Goal: Task Accomplishment & Management: Manage account settings

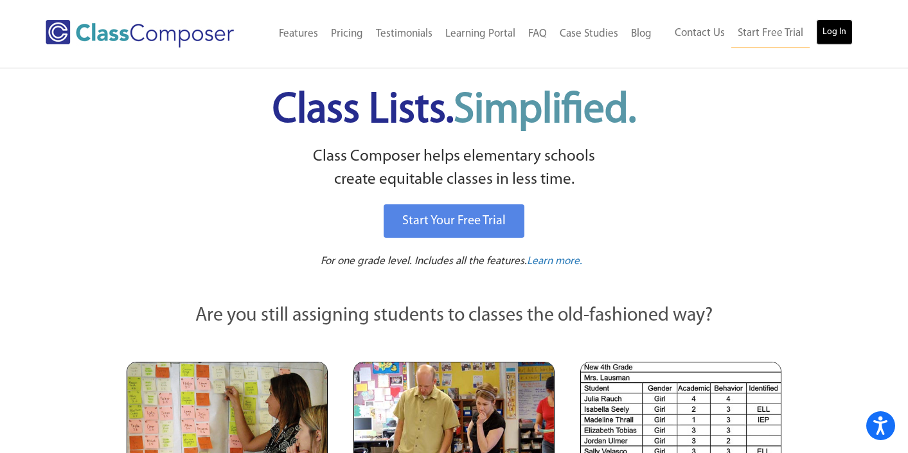
click at [830, 35] on link "Log In" at bounding box center [834, 32] width 37 height 26
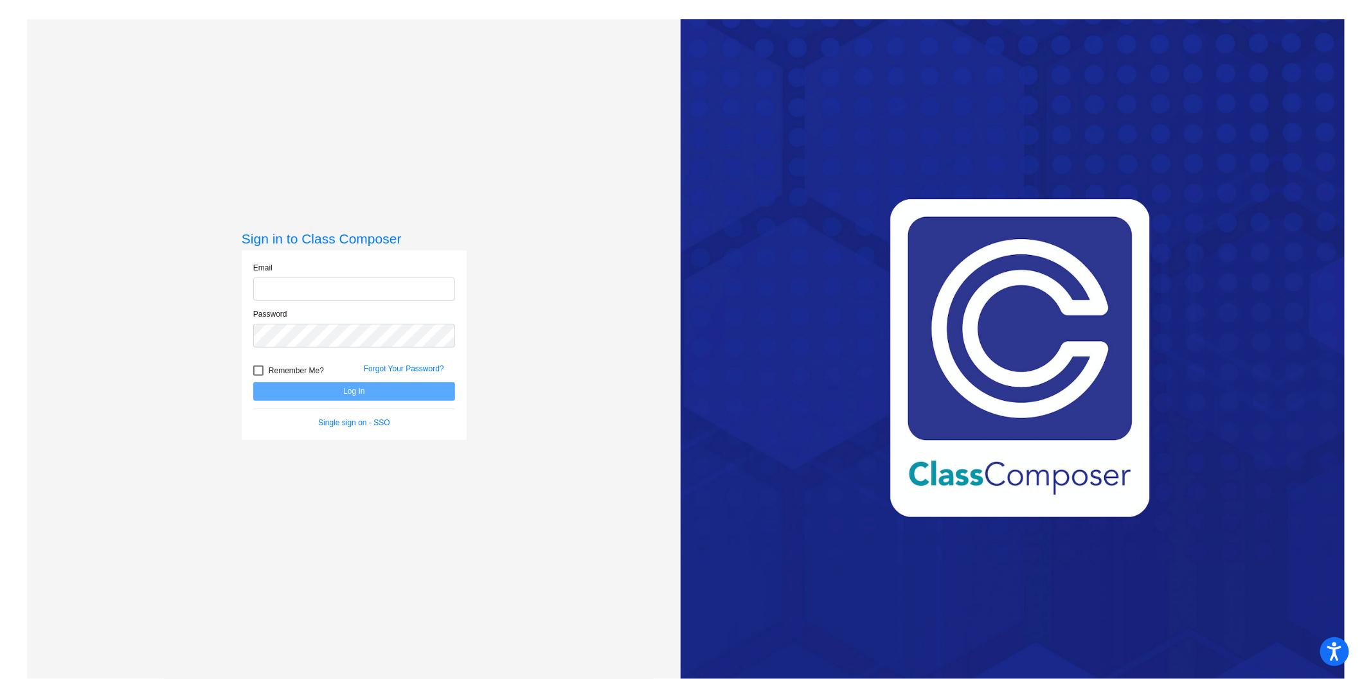
type input "[EMAIL_ADDRESS][DOMAIN_NAME]"
click at [336, 391] on button "Log In" at bounding box center [354, 391] width 202 height 19
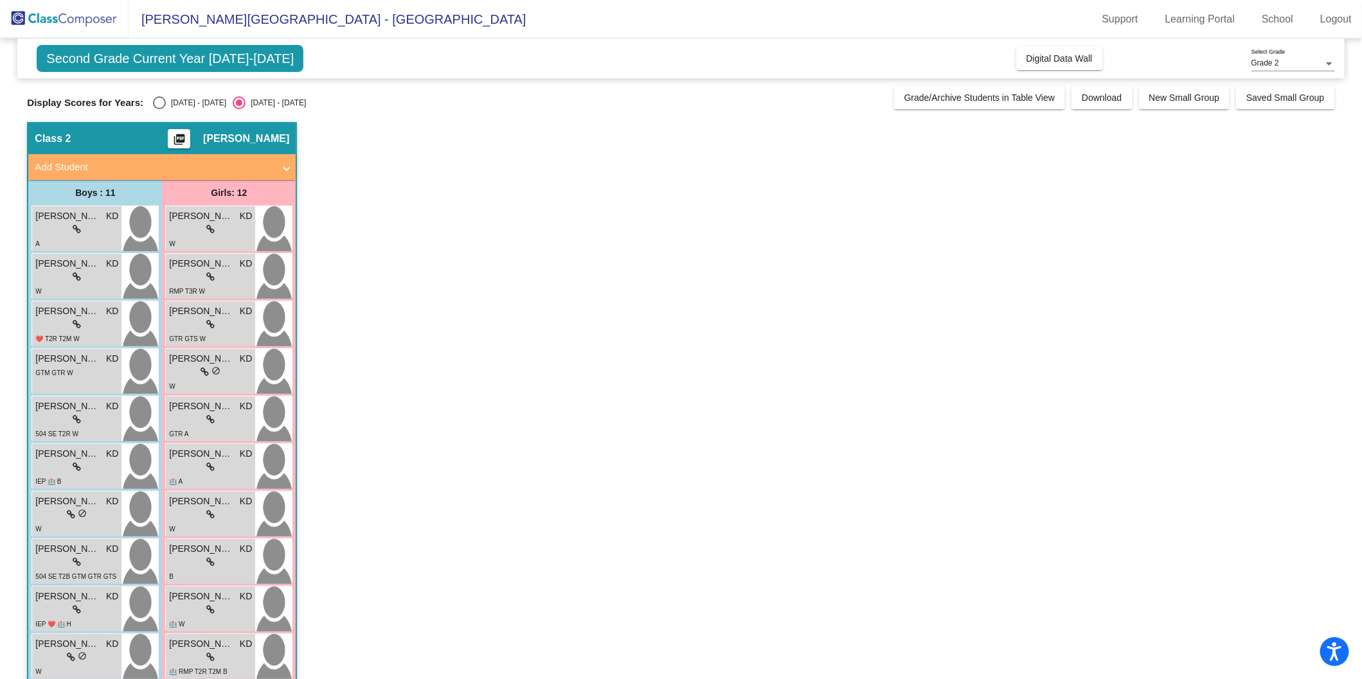
click at [217, 60] on span "Second Grade Current Year [DATE]-[DATE]" at bounding box center [170, 58] width 267 height 27
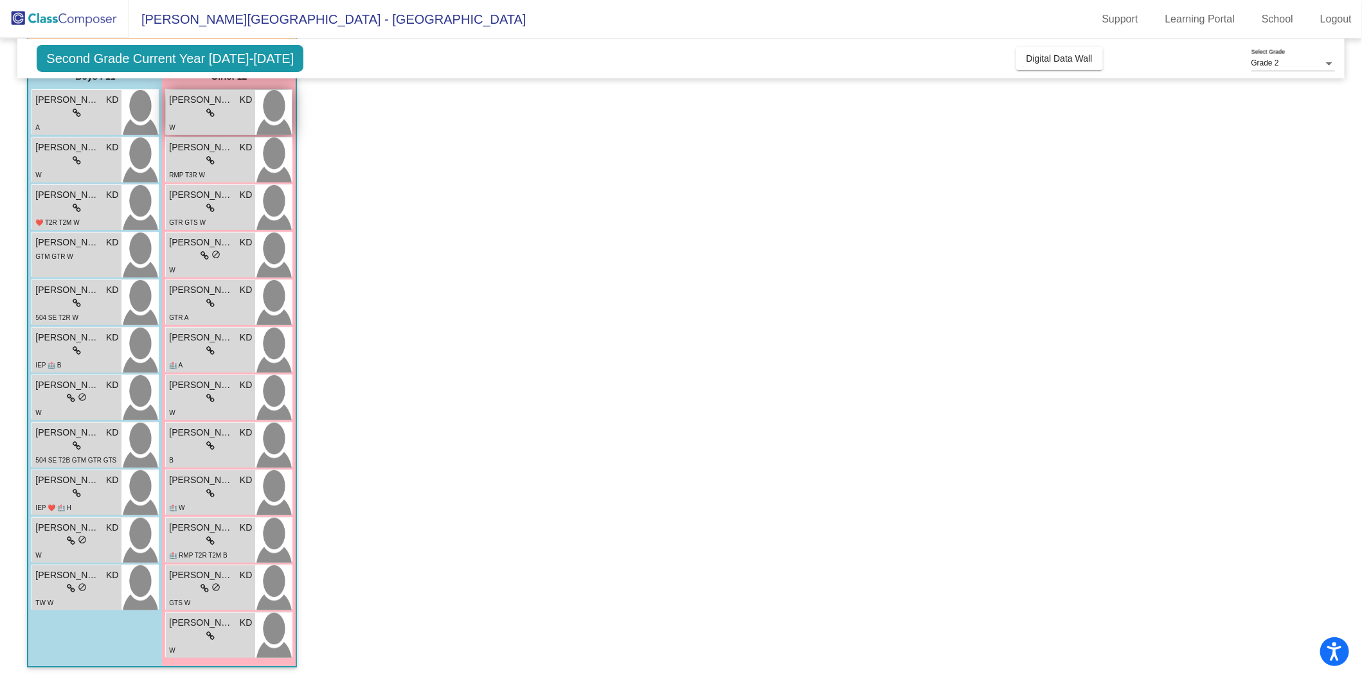
click at [188, 118] on div "lock do_not_disturb_alt" at bounding box center [210, 113] width 83 height 13
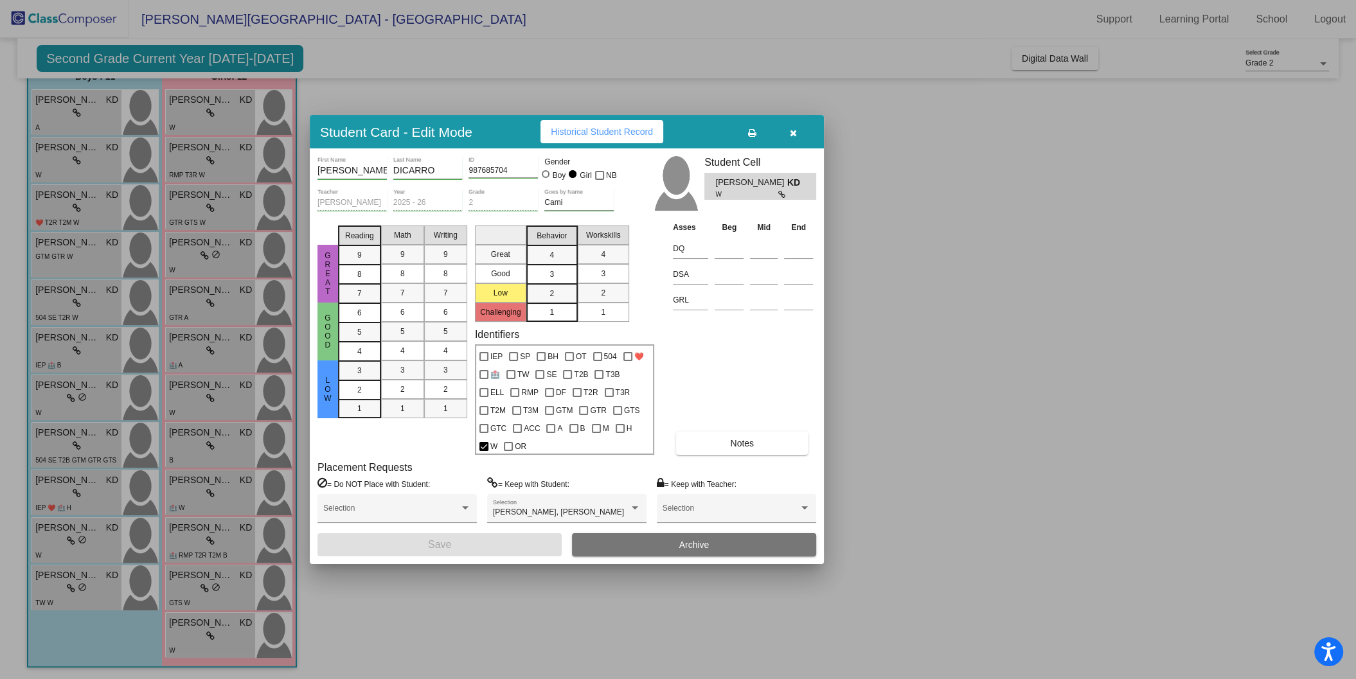
click at [530, 597] on div at bounding box center [678, 339] width 1356 height 679
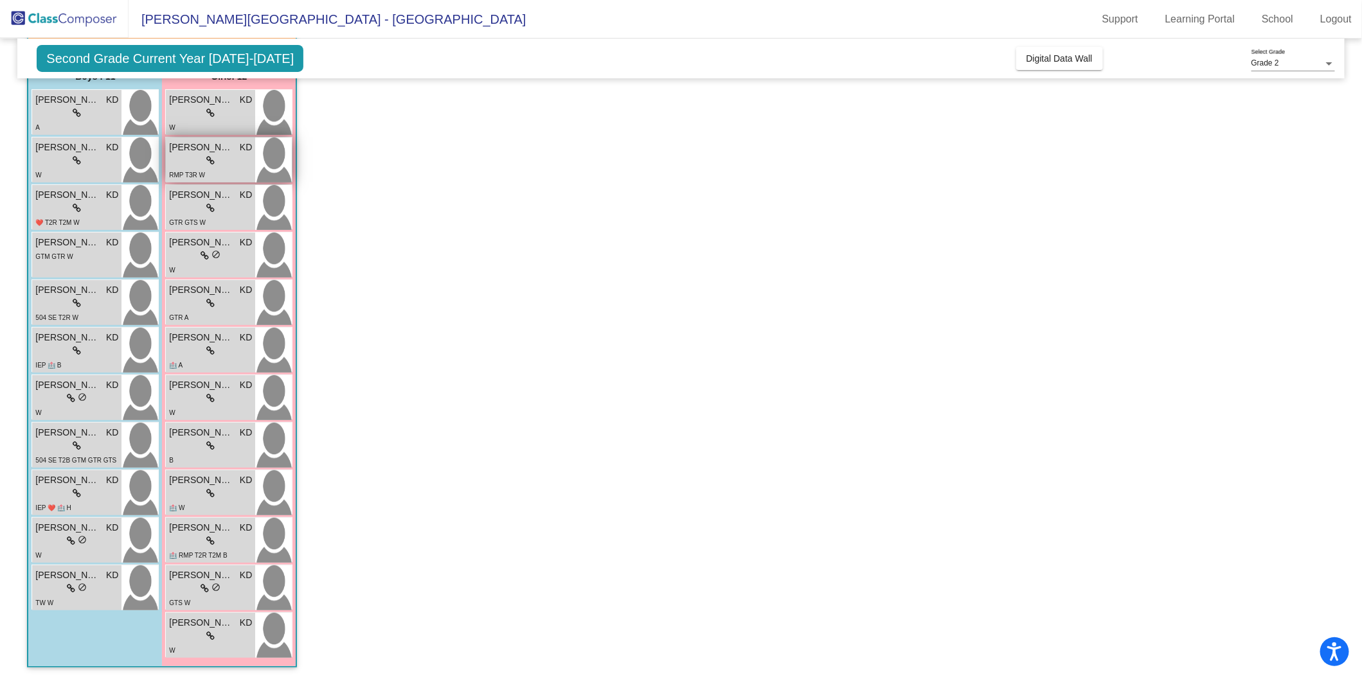
click at [222, 165] on div "lock do_not_disturb_alt" at bounding box center [210, 160] width 83 height 13
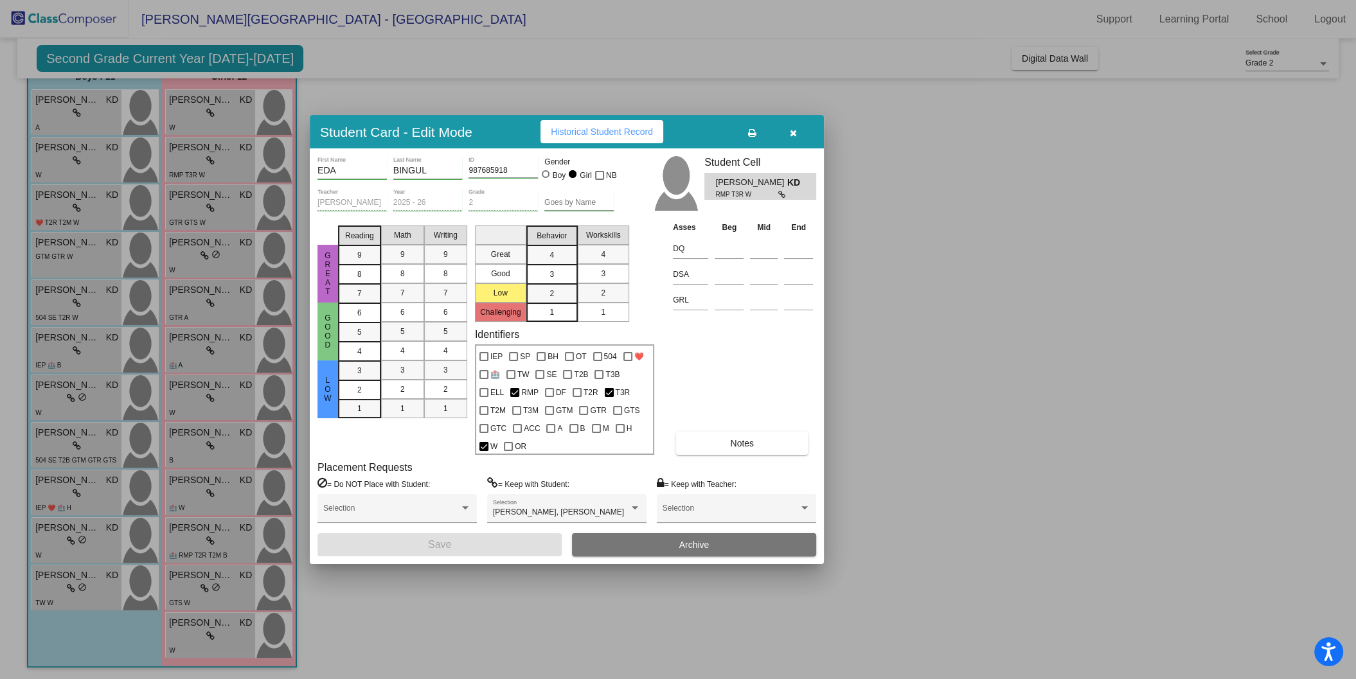
click at [515, 90] on div at bounding box center [678, 339] width 1356 height 679
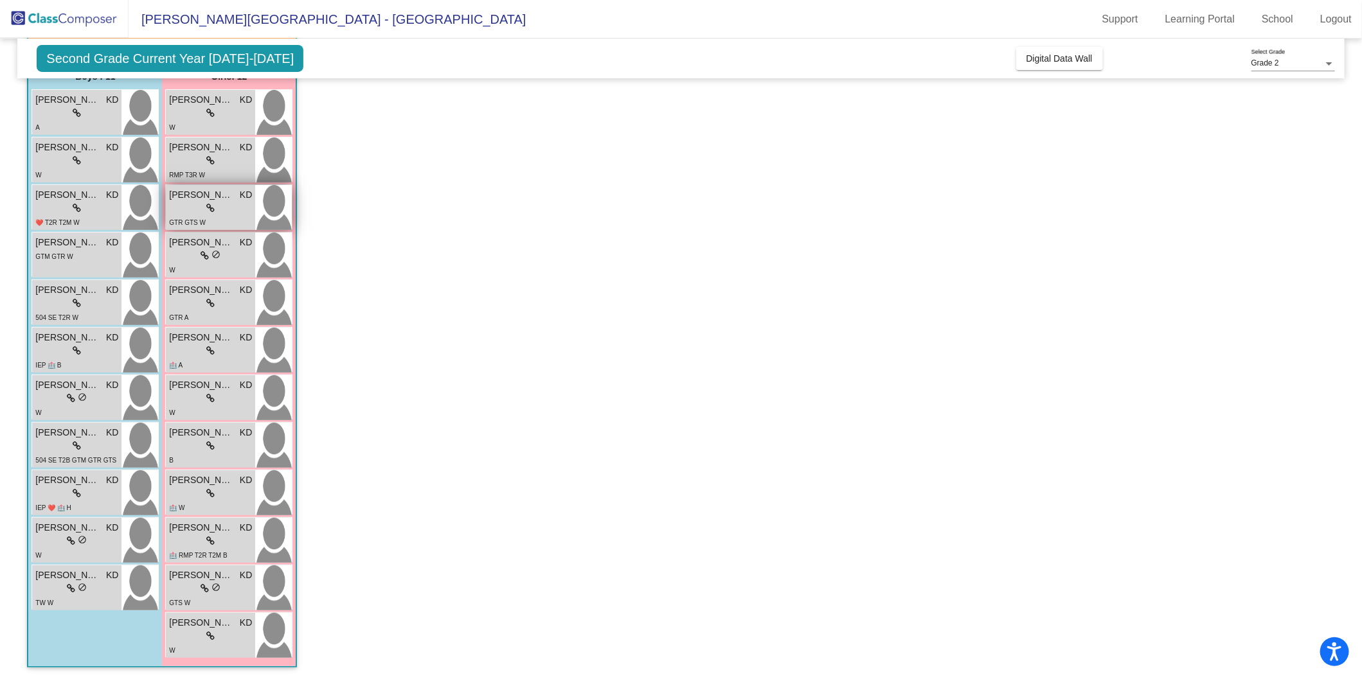
click at [184, 203] on div "lock do_not_disturb_alt" at bounding box center [210, 208] width 83 height 13
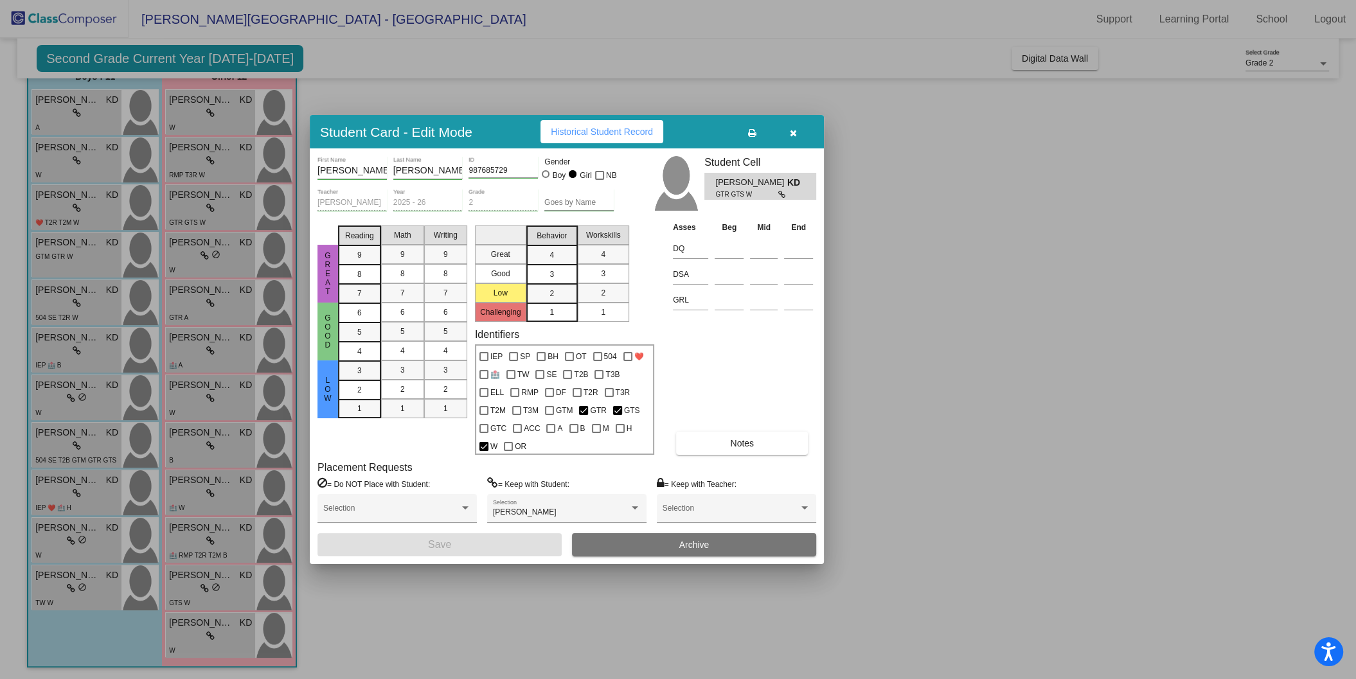
click at [175, 251] on div at bounding box center [678, 339] width 1356 height 679
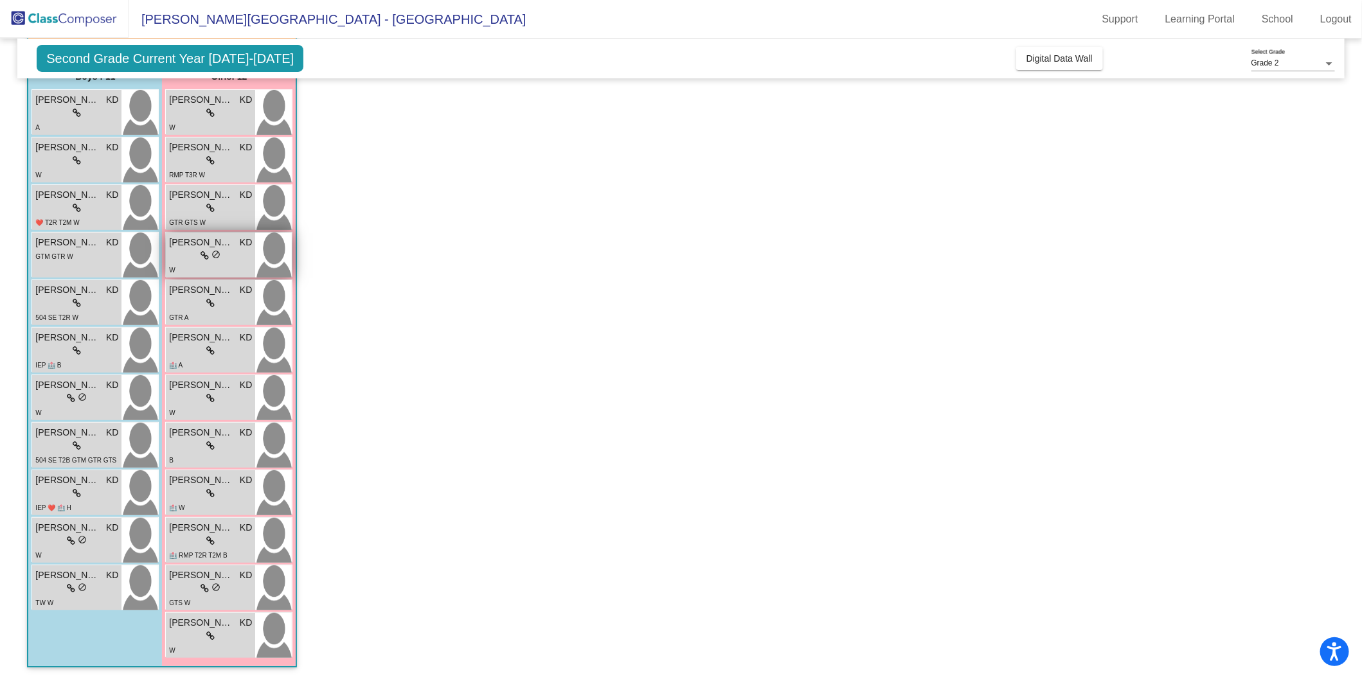
click at [175, 251] on div "lock do_not_disturb_alt" at bounding box center [210, 255] width 83 height 13
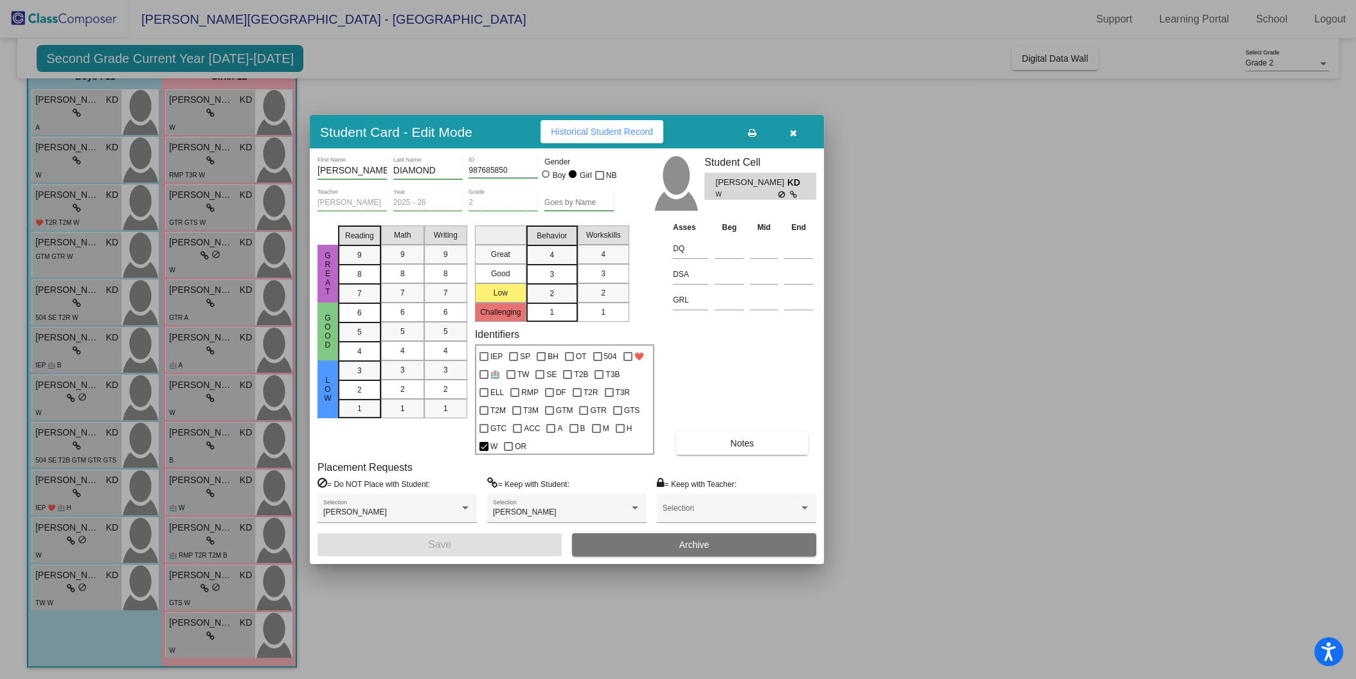
click at [429, 91] on div at bounding box center [678, 339] width 1356 height 679
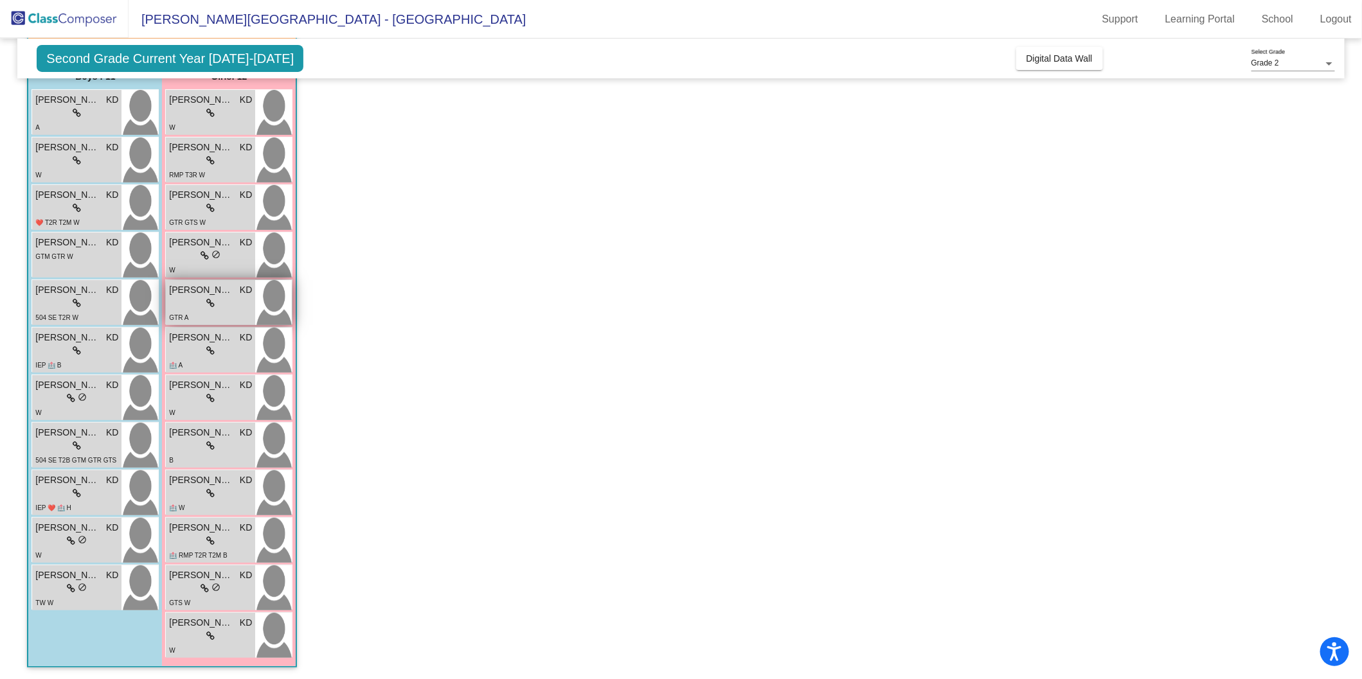
click at [204, 297] on div "lock do_not_disturb_alt" at bounding box center [210, 303] width 83 height 13
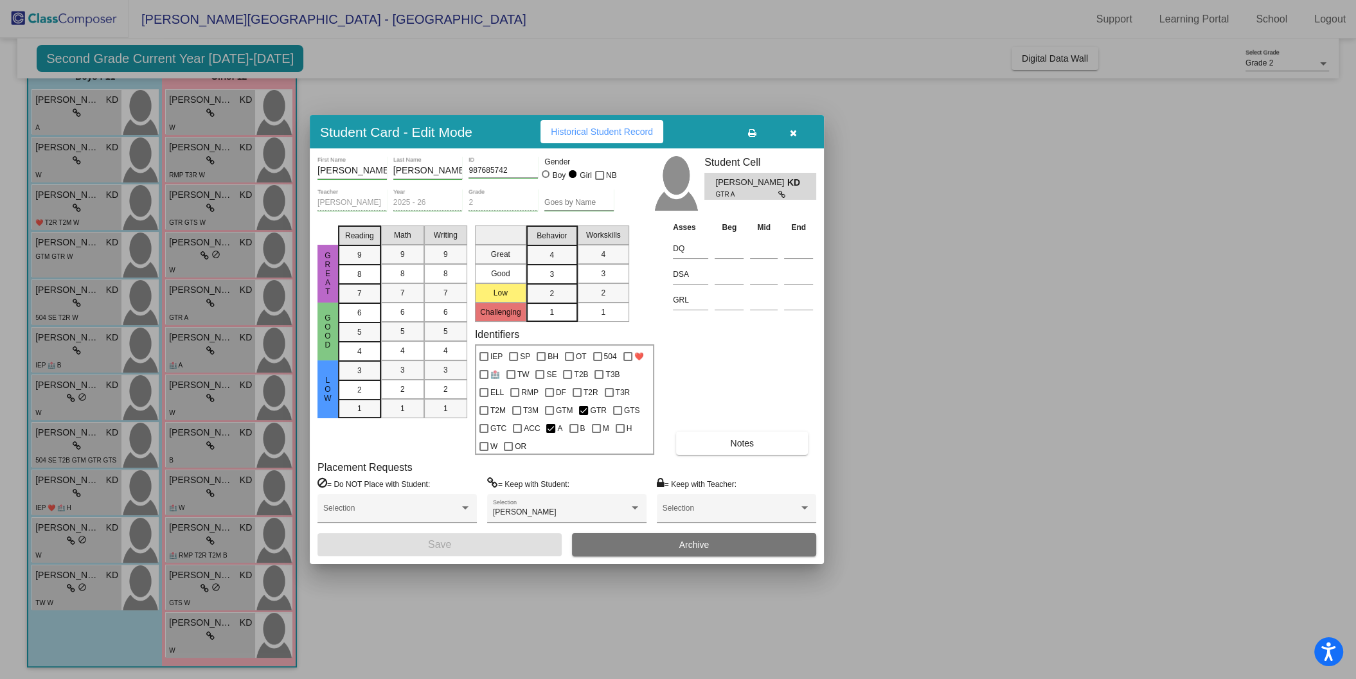
click at [392, 81] on div at bounding box center [678, 339] width 1356 height 679
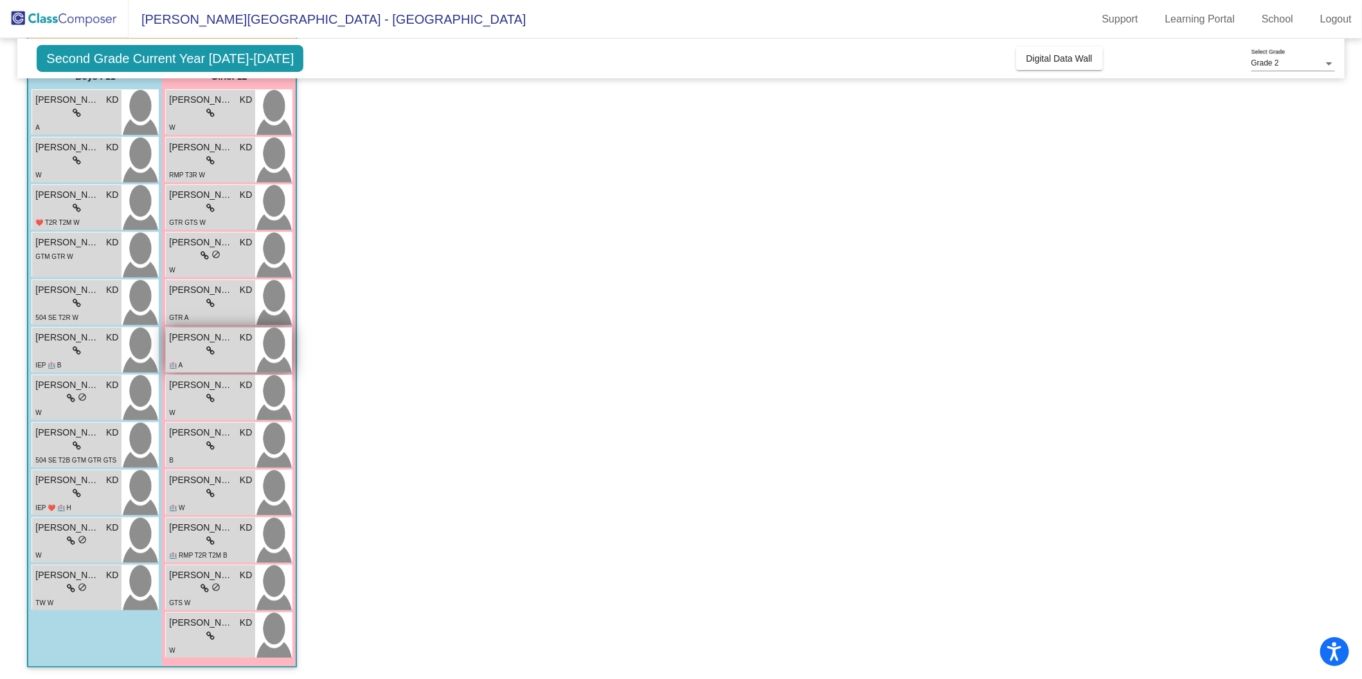
click at [216, 352] on div "lock do_not_disturb_alt" at bounding box center [210, 351] width 83 height 13
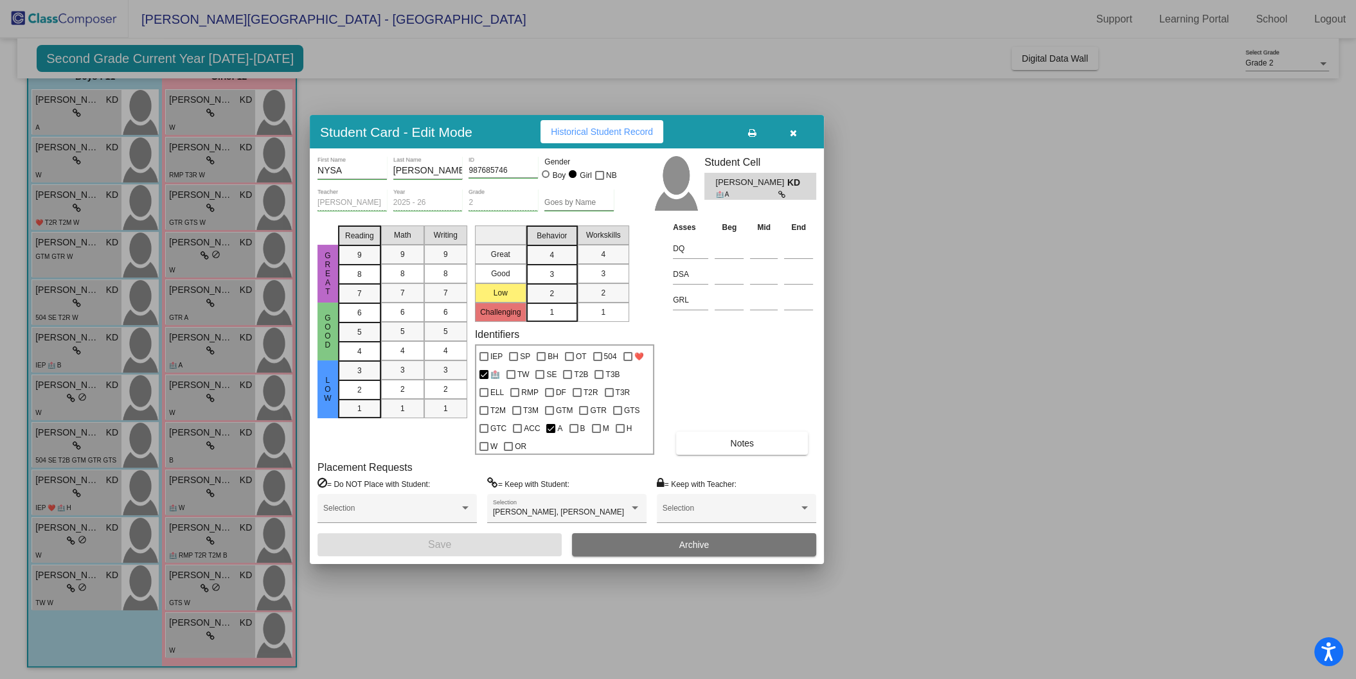
click at [413, 87] on div at bounding box center [678, 339] width 1356 height 679
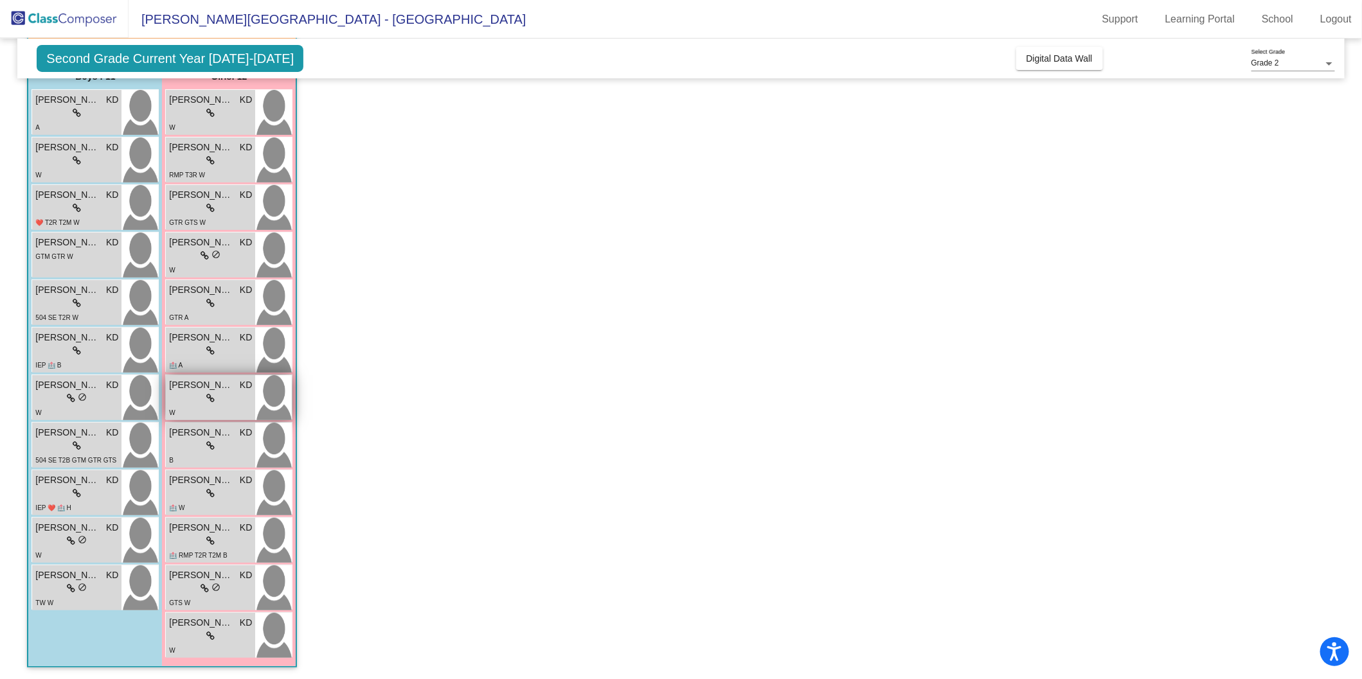
click at [204, 388] on span "[PERSON_NAME]" at bounding box center [201, 385] width 64 height 13
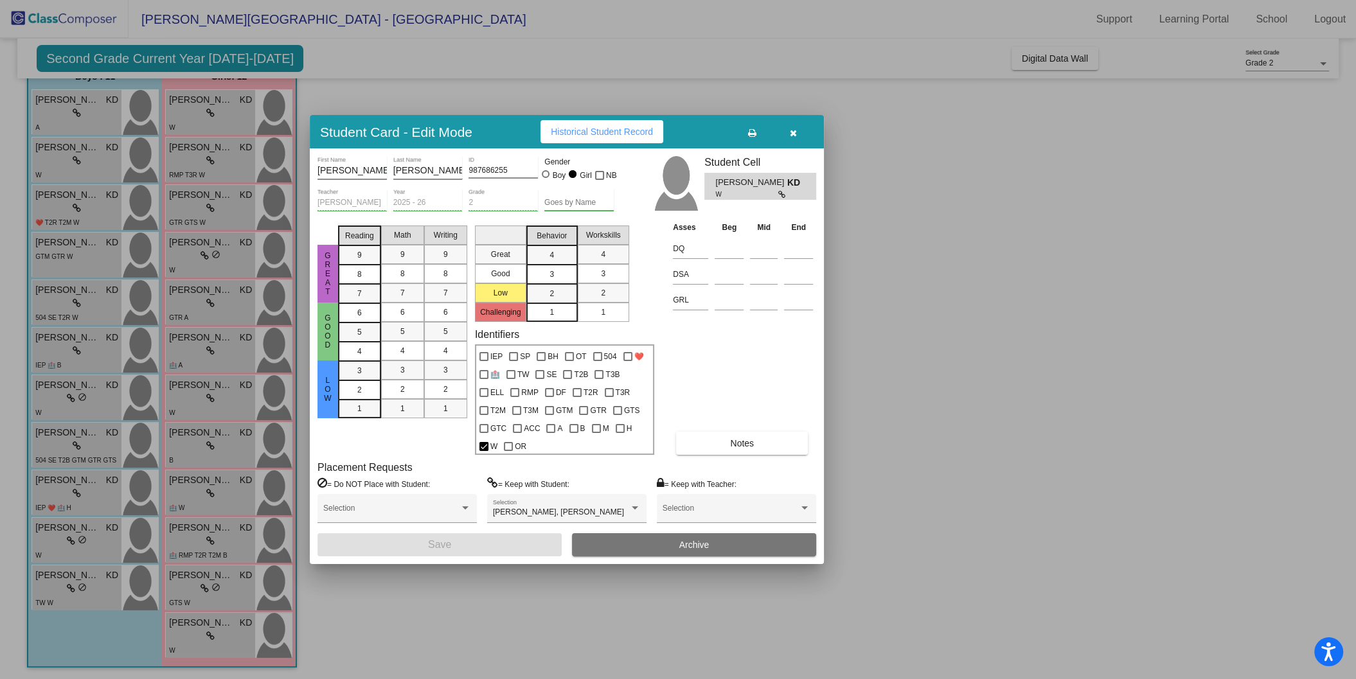
click at [379, 95] on div at bounding box center [678, 339] width 1356 height 679
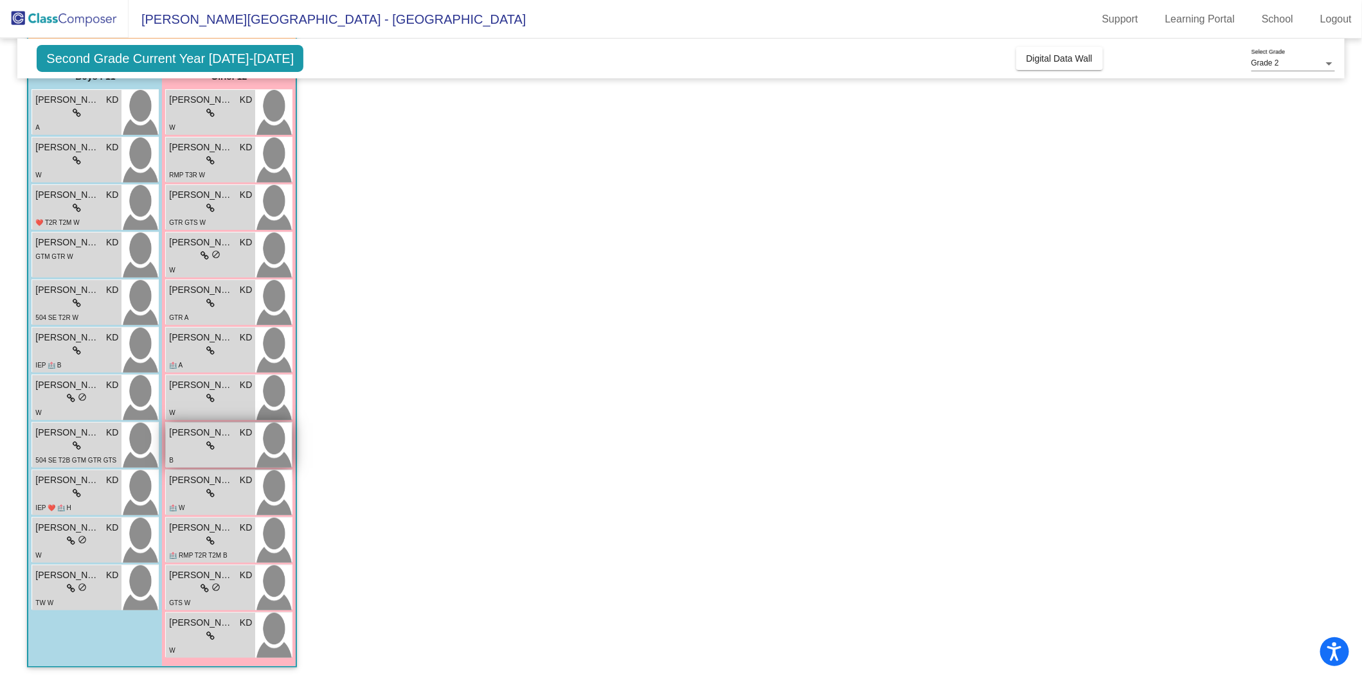
click at [207, 435] on span "[PERSON_NAME]" at bounding box center [201, 432] width 64 height 13
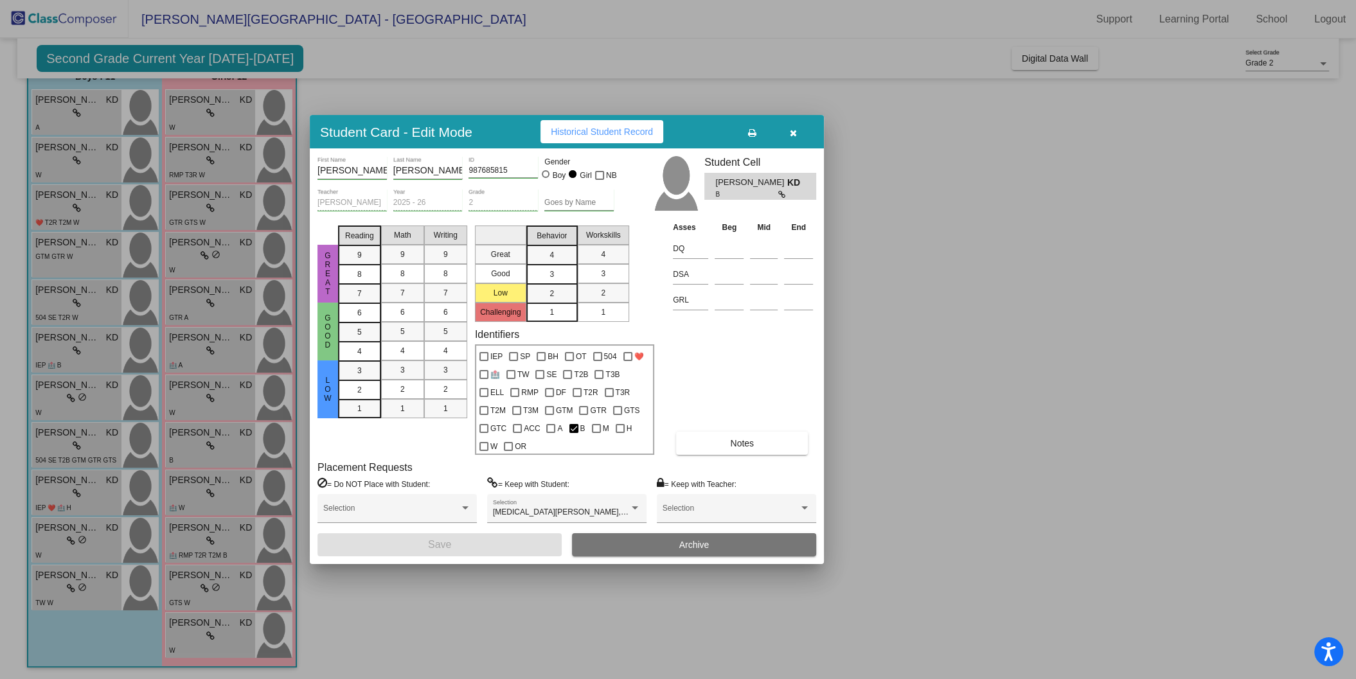
click at [872, 262] on div at bounding box center [678, 339] width 1356 height 679
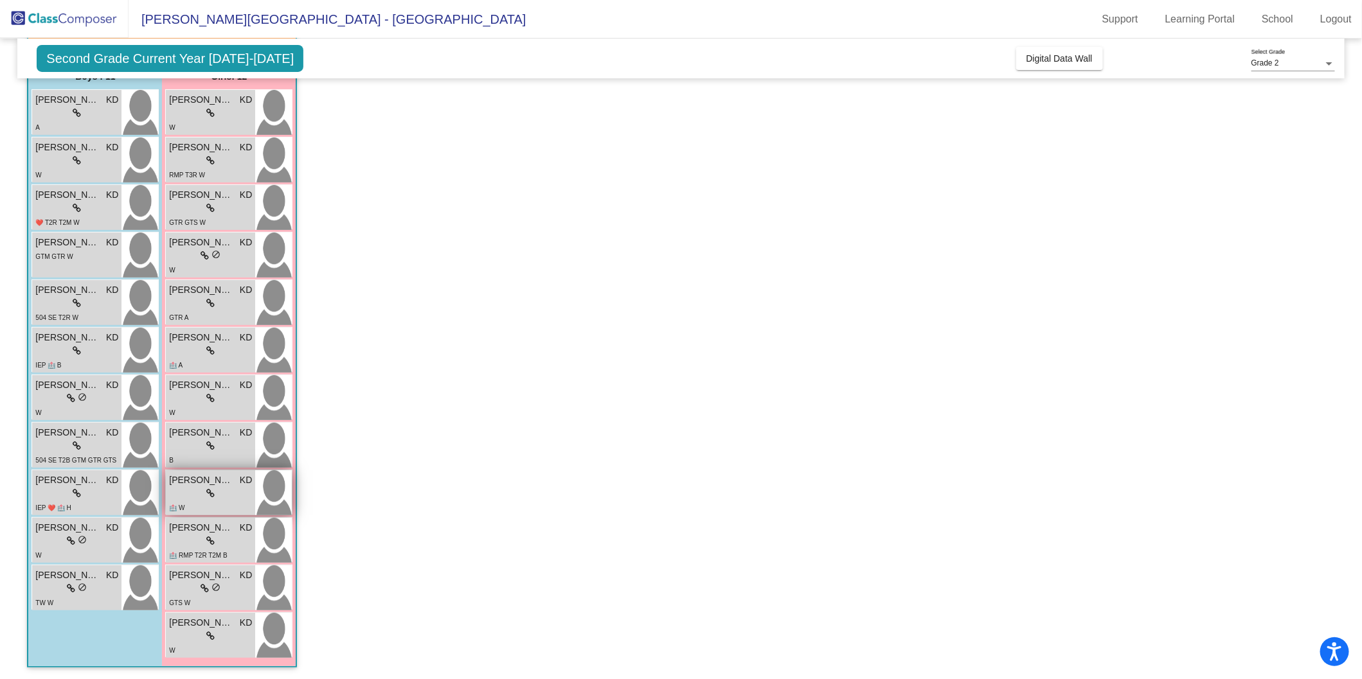
click at [199, 482] on span "[PERSON_NAME]" at bounding box center [201, 480] width 64 height 13
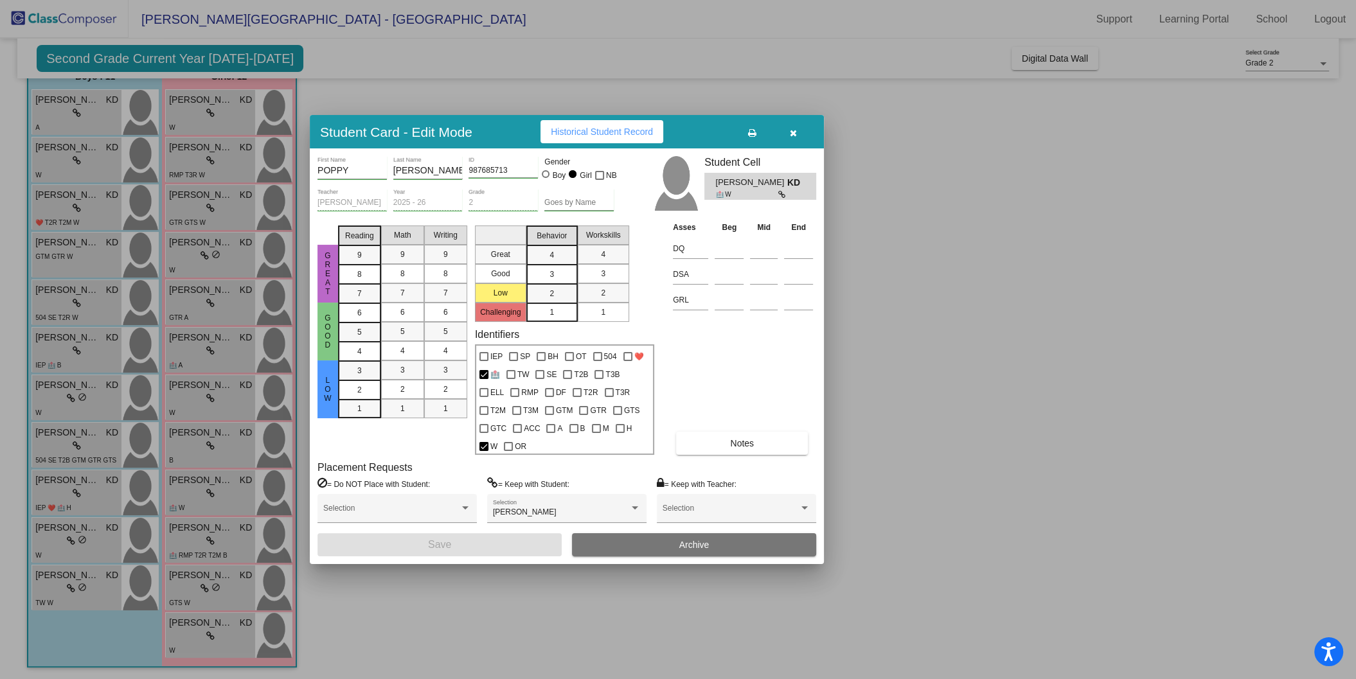
click at [887, 370] on div at bounding box center [678, 339] width 1356 height 679
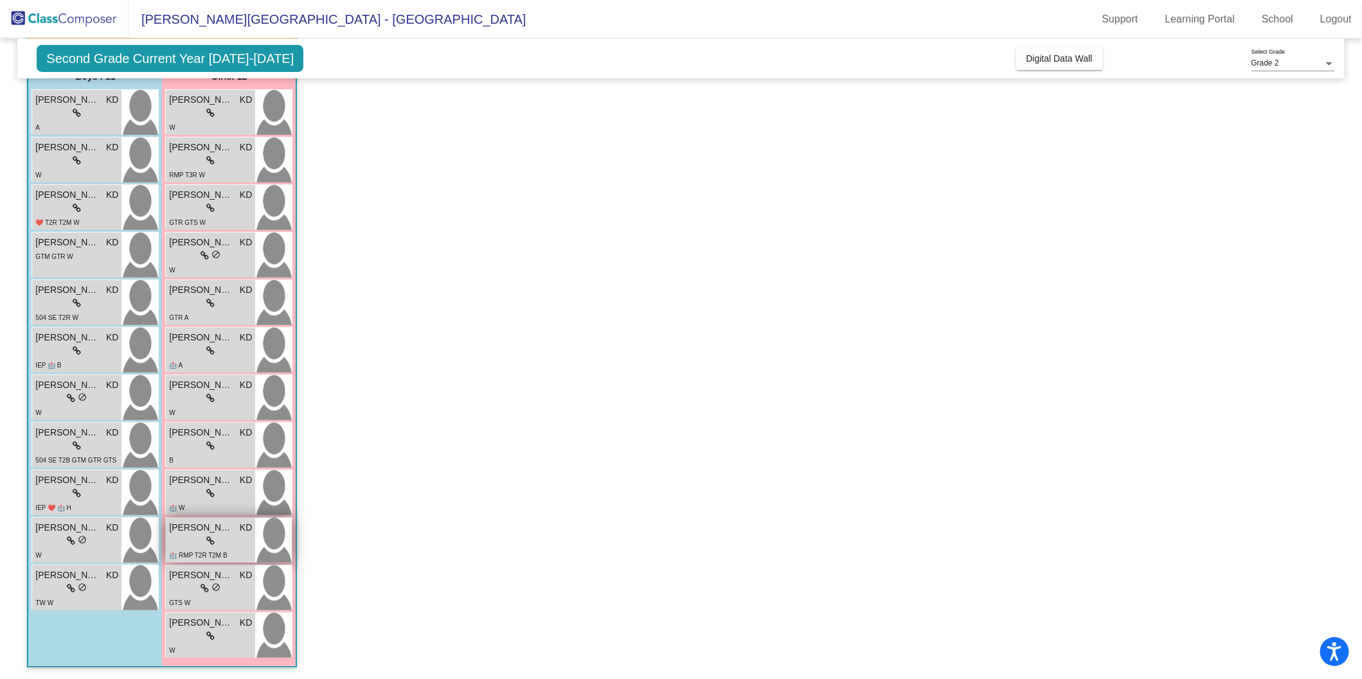
click at [179, 530] on span "[PERSON_NAME]" at bounding box center [201, 527] width 64 height 13
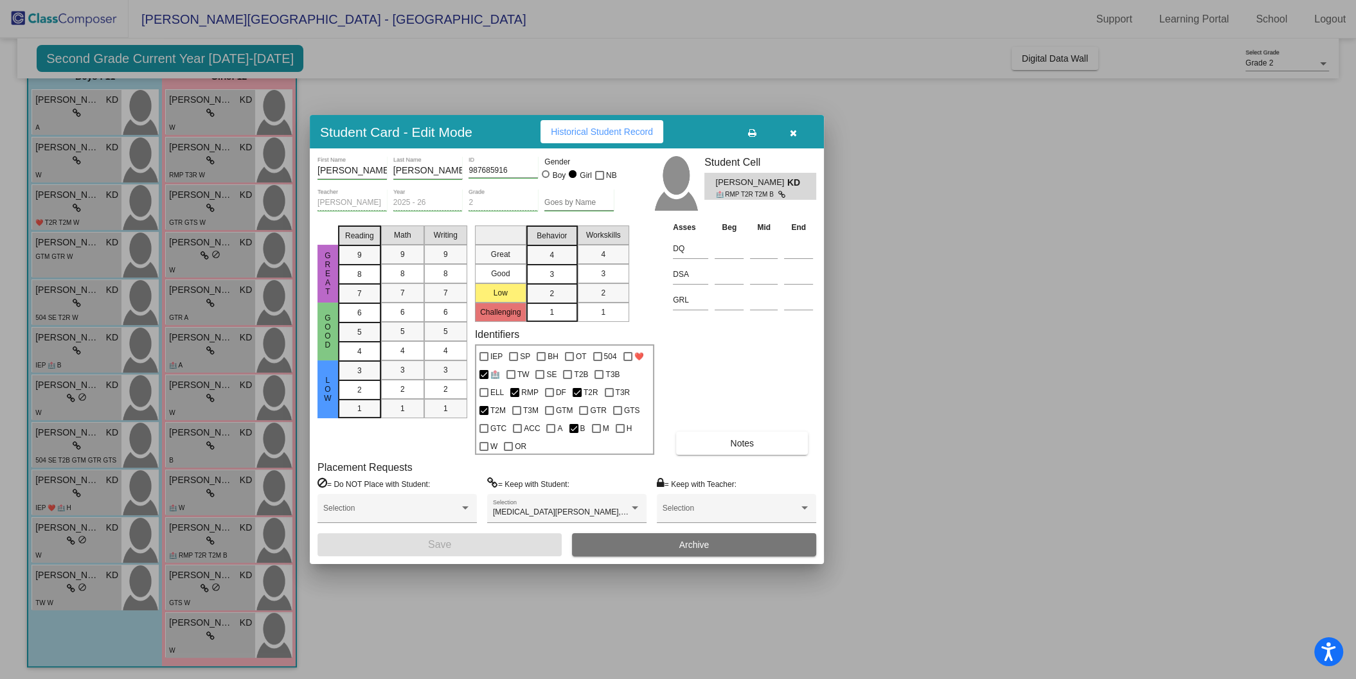
click at [963, 337] on div at bounding box center [678, 339] width 1356 height 679
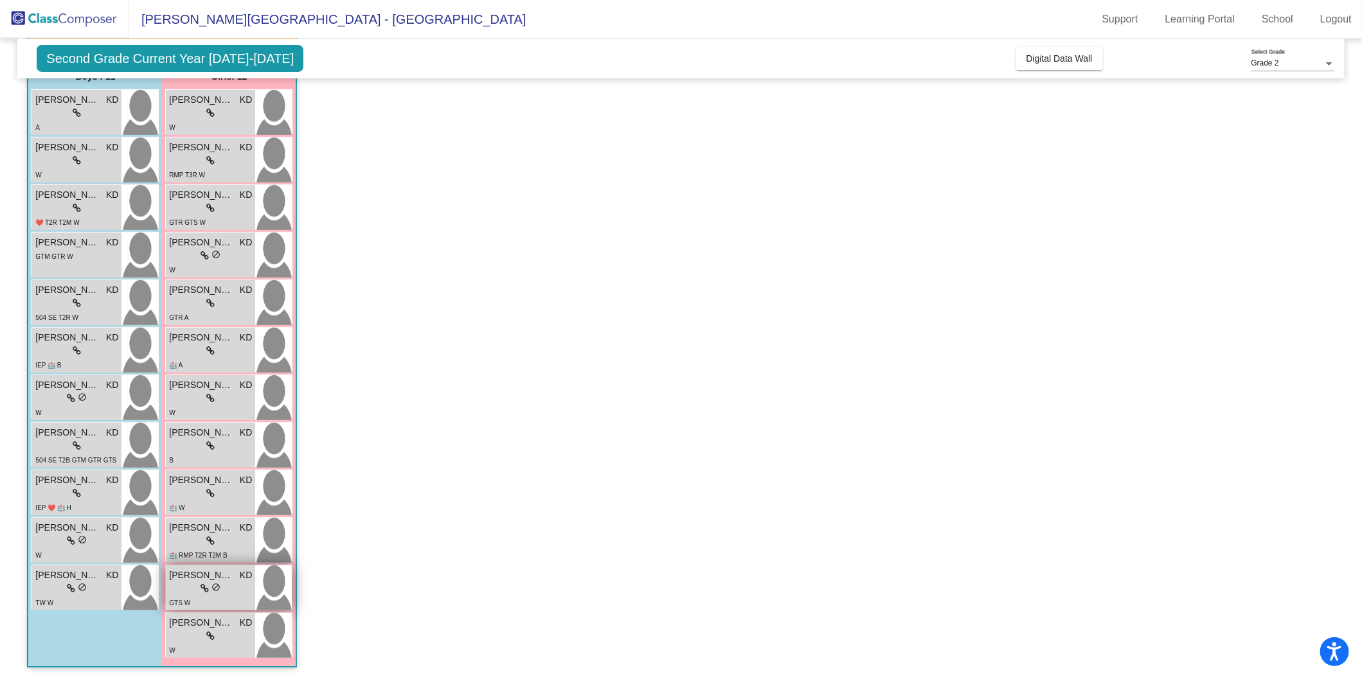
click at [185, 576] on span "[PERSON_NAME]" at bounding box center [201, 575] width 64 height 13
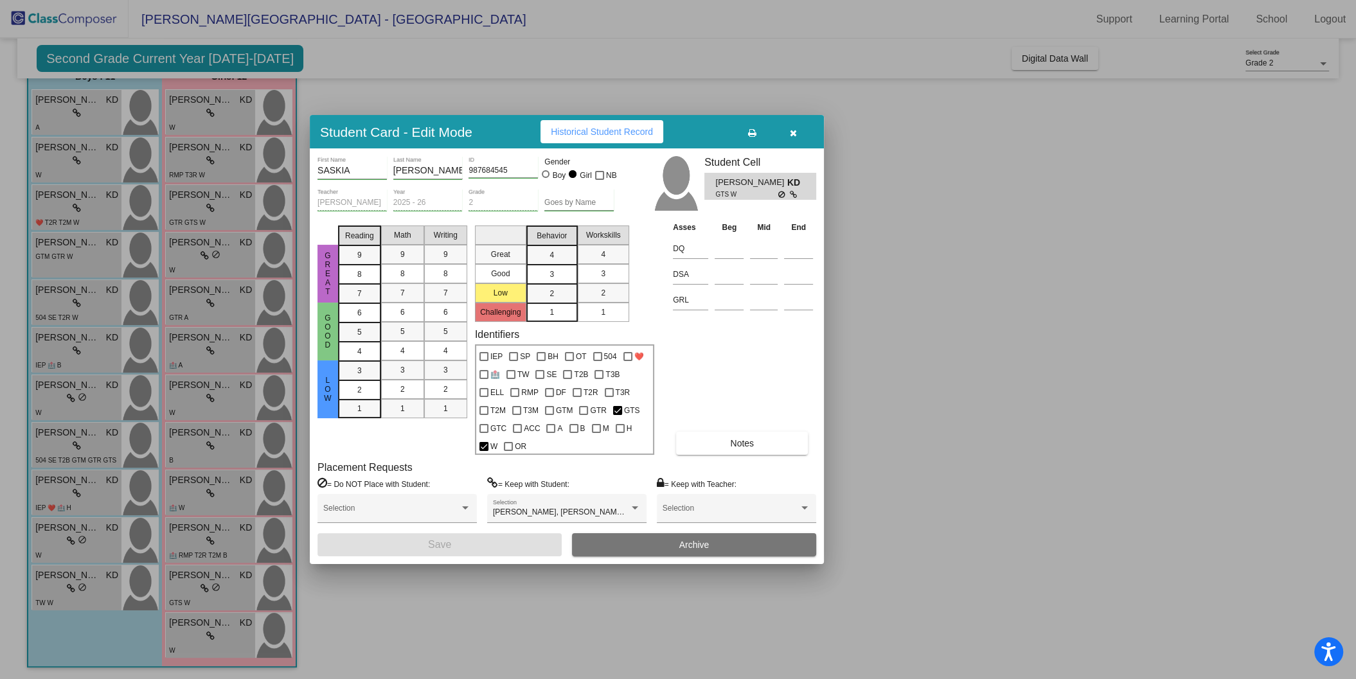
click at [940, 423] on div at bounding box center [678, 339] width 1356 height 679
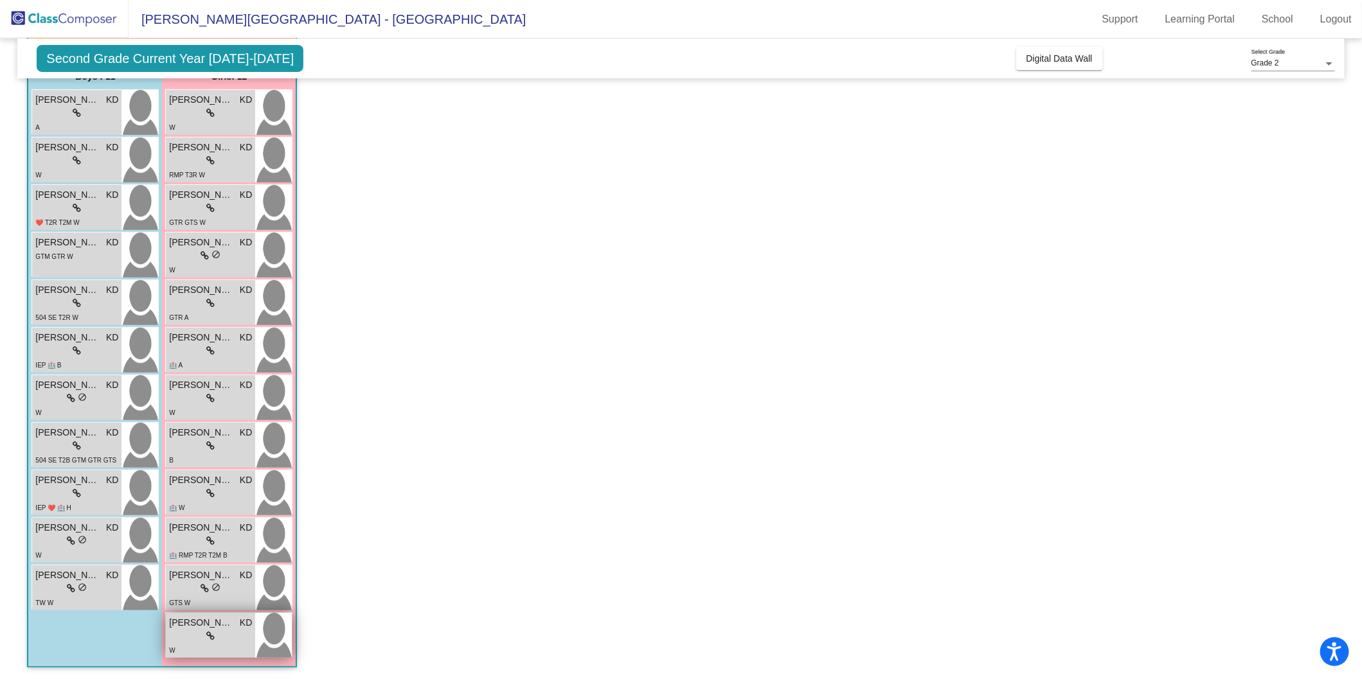
click at [188, 630] on div "lock do_not_disturb_alt" at bounding box center [210, 636] width 83 height 13
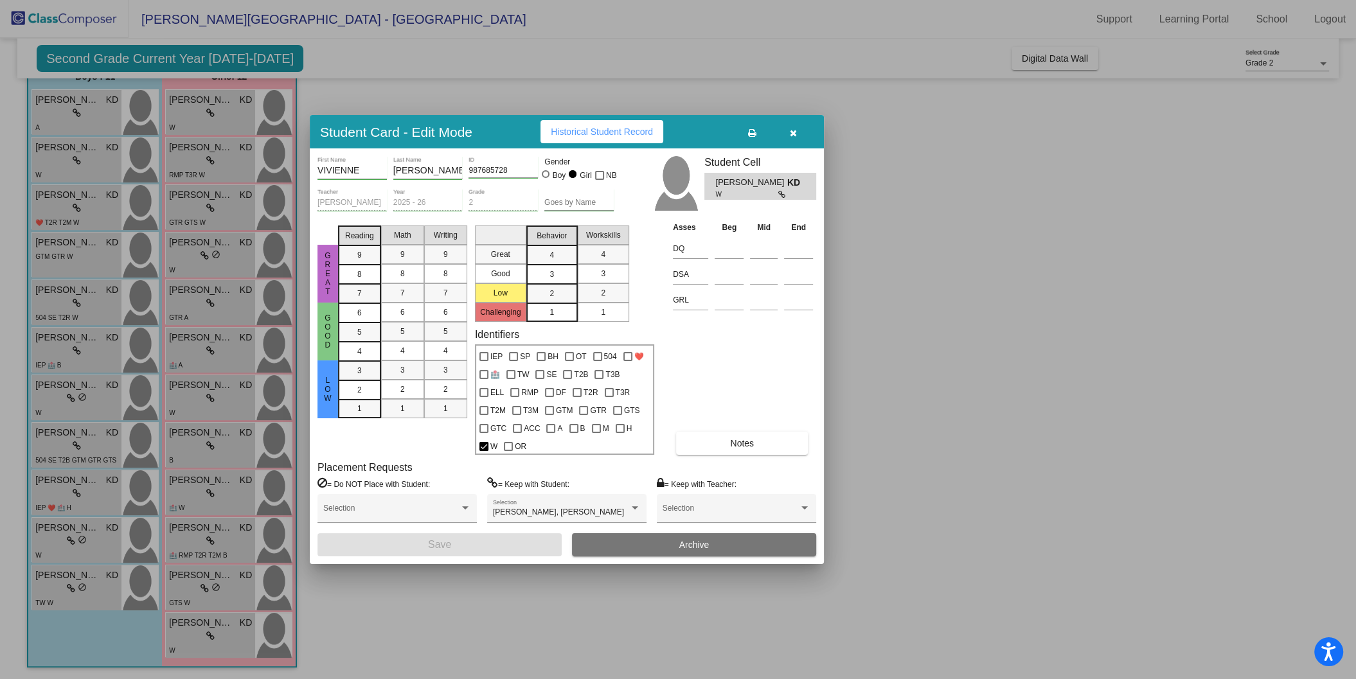
click at [897, 318] on div at bounding box center [678, 339] width 1356 height 679
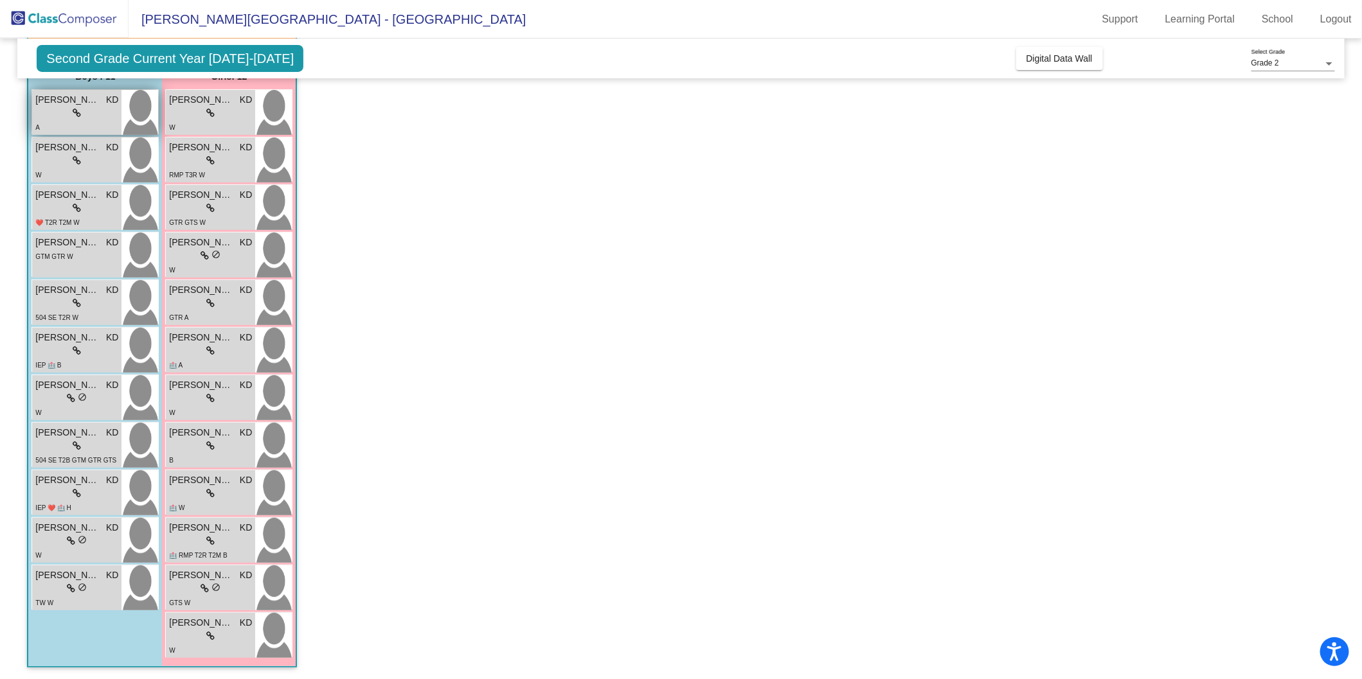
click at [55, 109] on div "lock do_not_disturb_alt" at bounding box center [76, 113] width 83 height 13
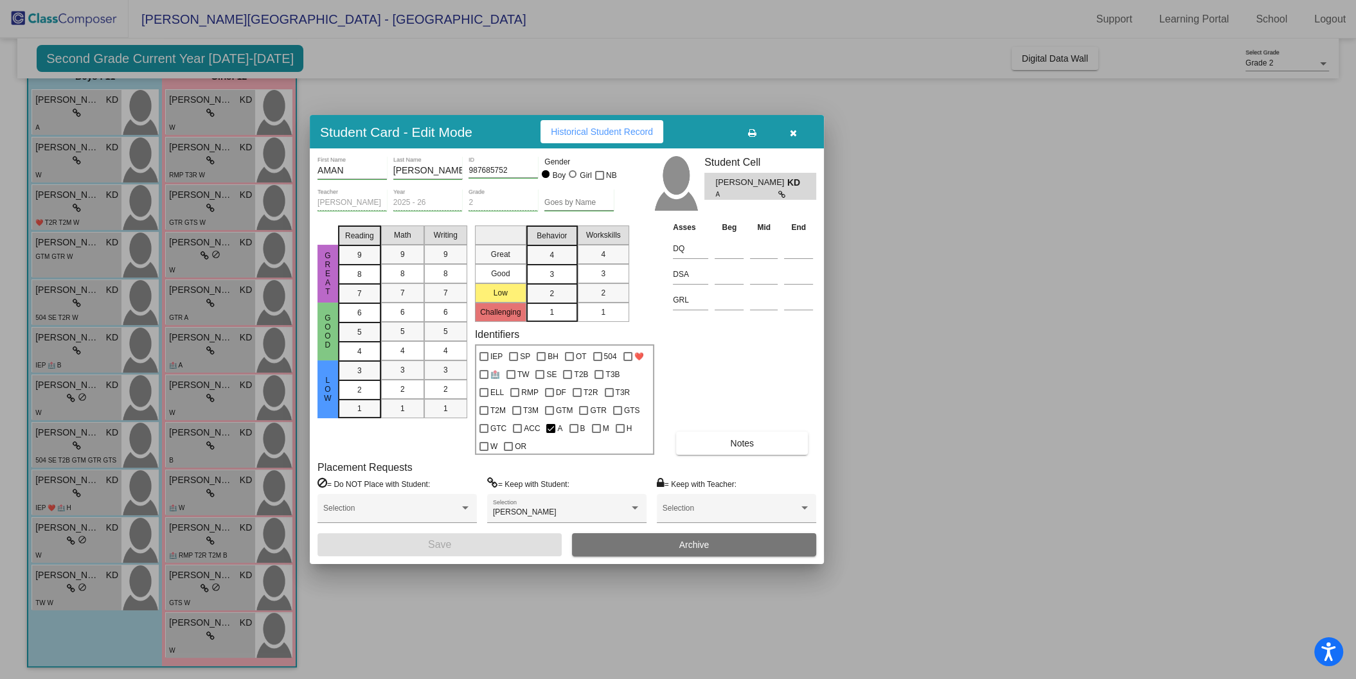
click at [51, 149] on div at bounding box center [678, 339] width 1356 height 679
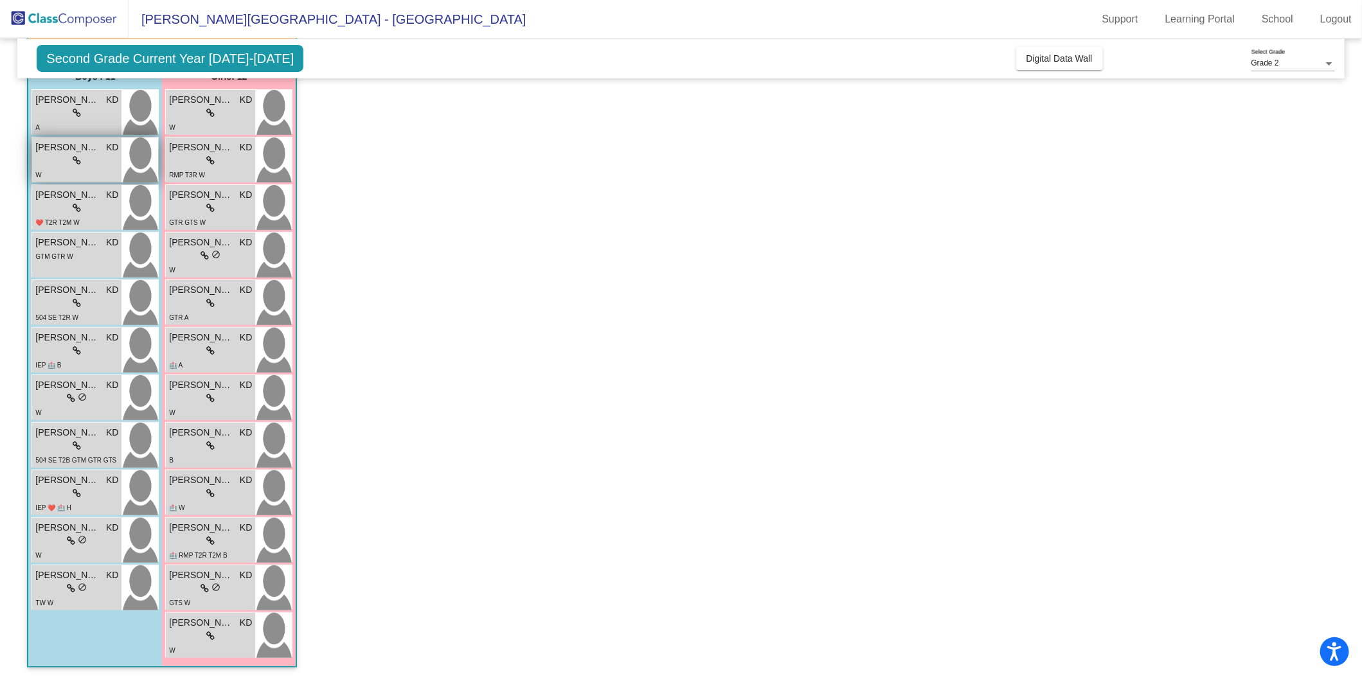
click at [52, 151] on span "[PERSON_NAME]" at bounding box center [67, 147] width 64 height 13
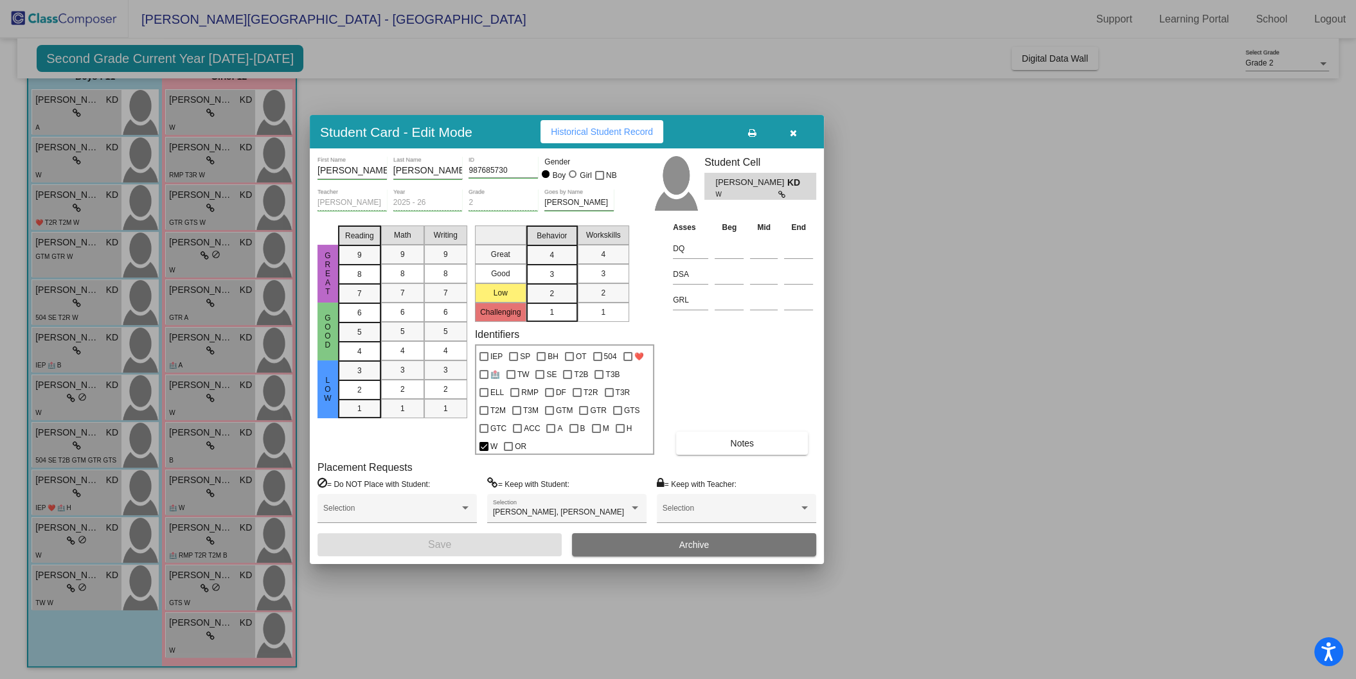
click at [45, 199] on div at bounding box center [678, 339] width 1356 height 679
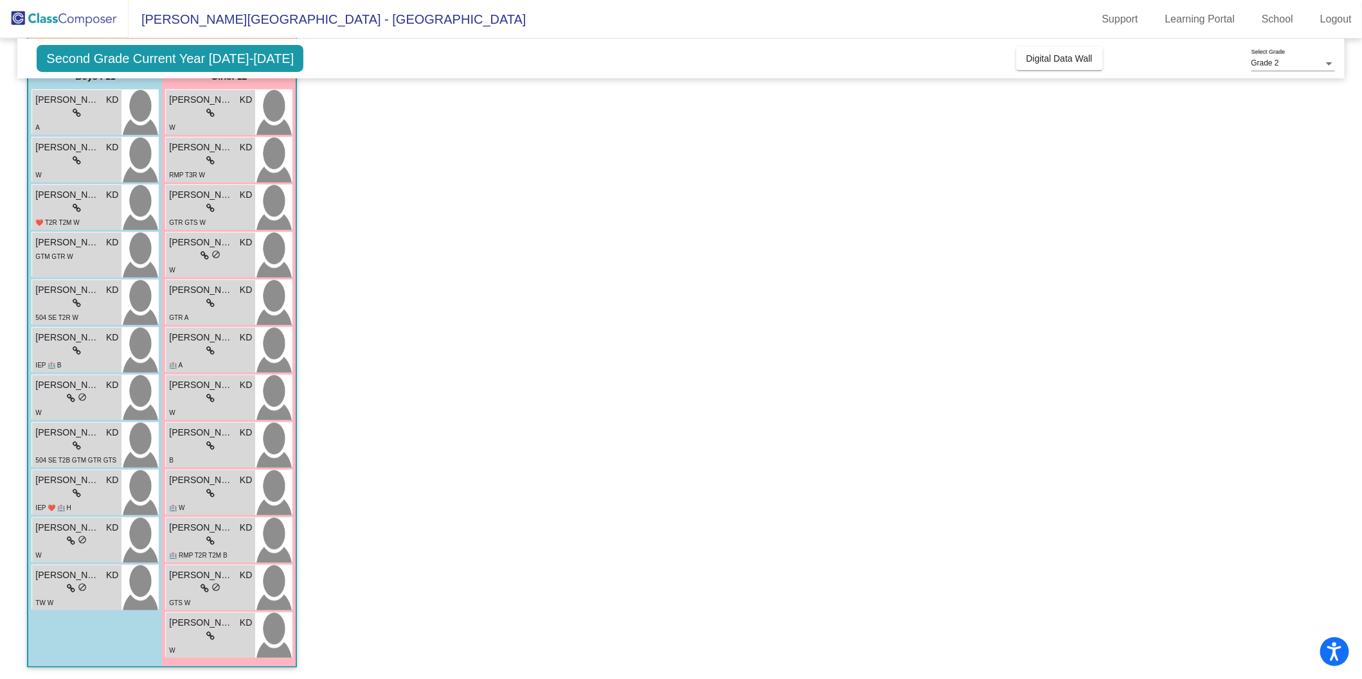
click at [45, 199] on span "[PERSON_NAME]" at bounding box center [67, 194] width 64 height 13
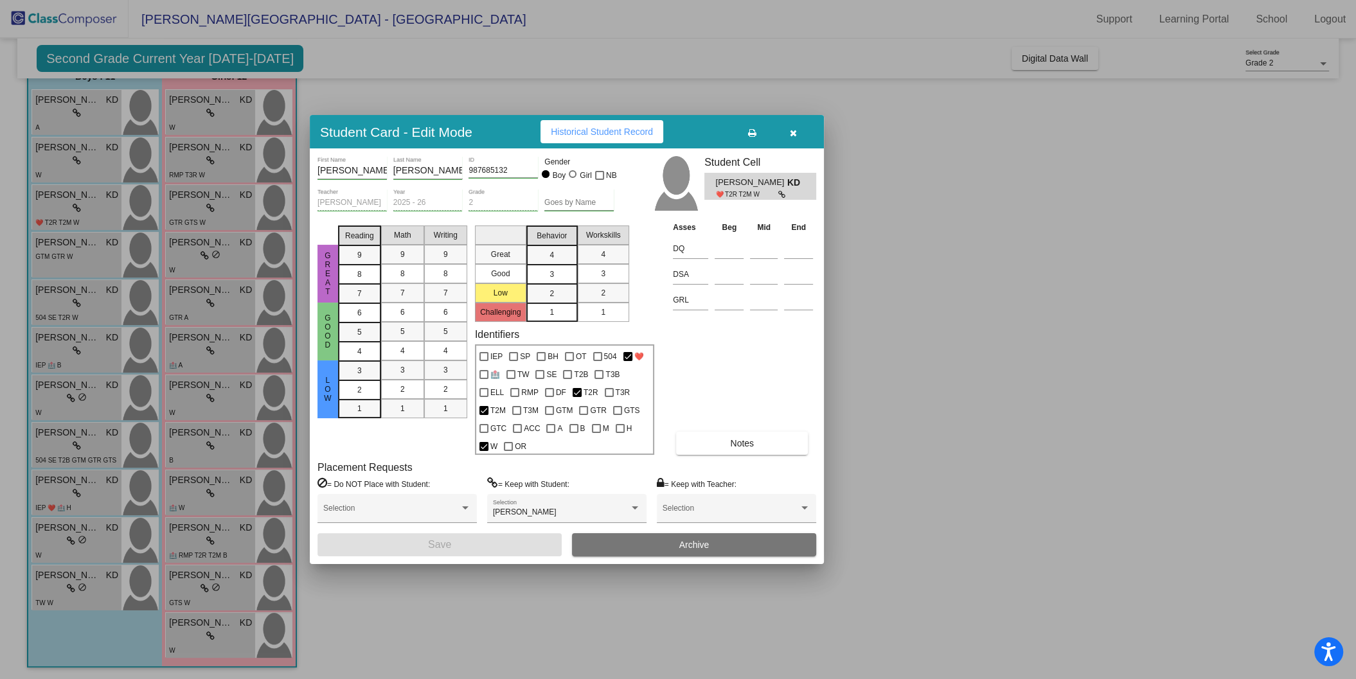
click at [900, 382] on div at bounding box center [678, 339] width 1356 height 679
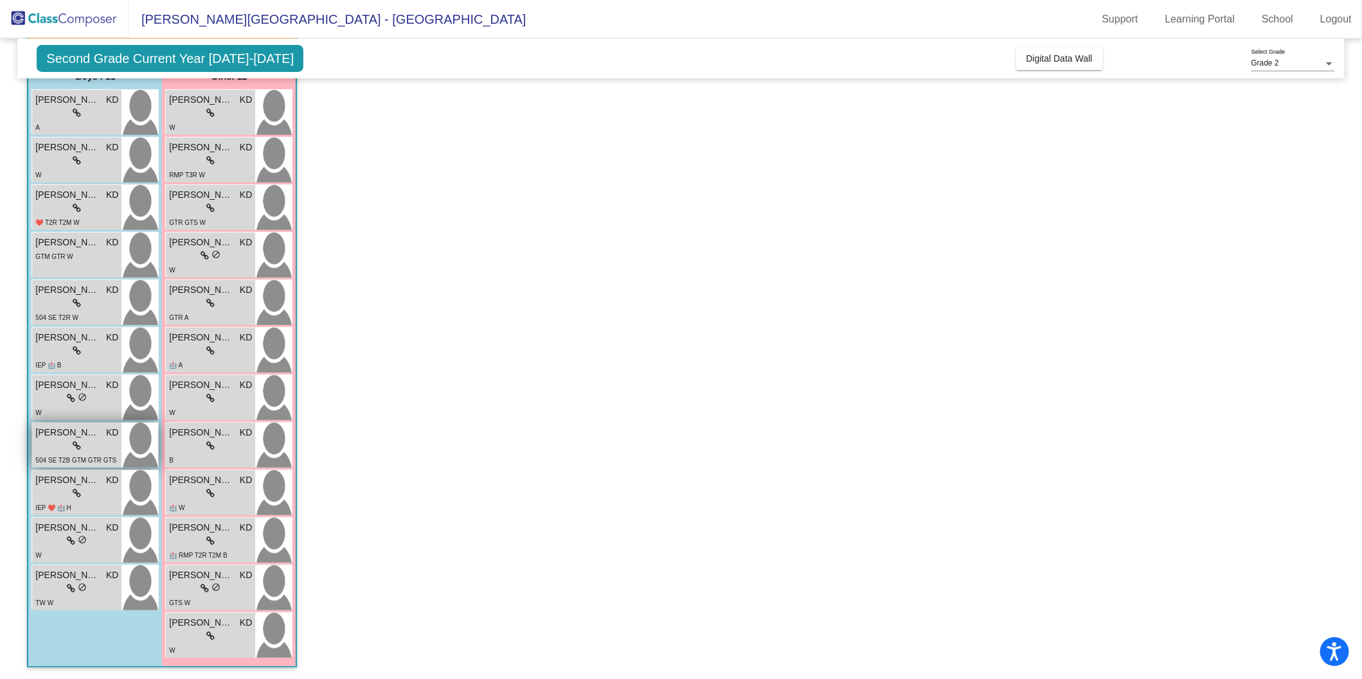
click at [75, 430] on span "[PERSON_NAME]" at bounding box center [67, 432] width 64 height 13
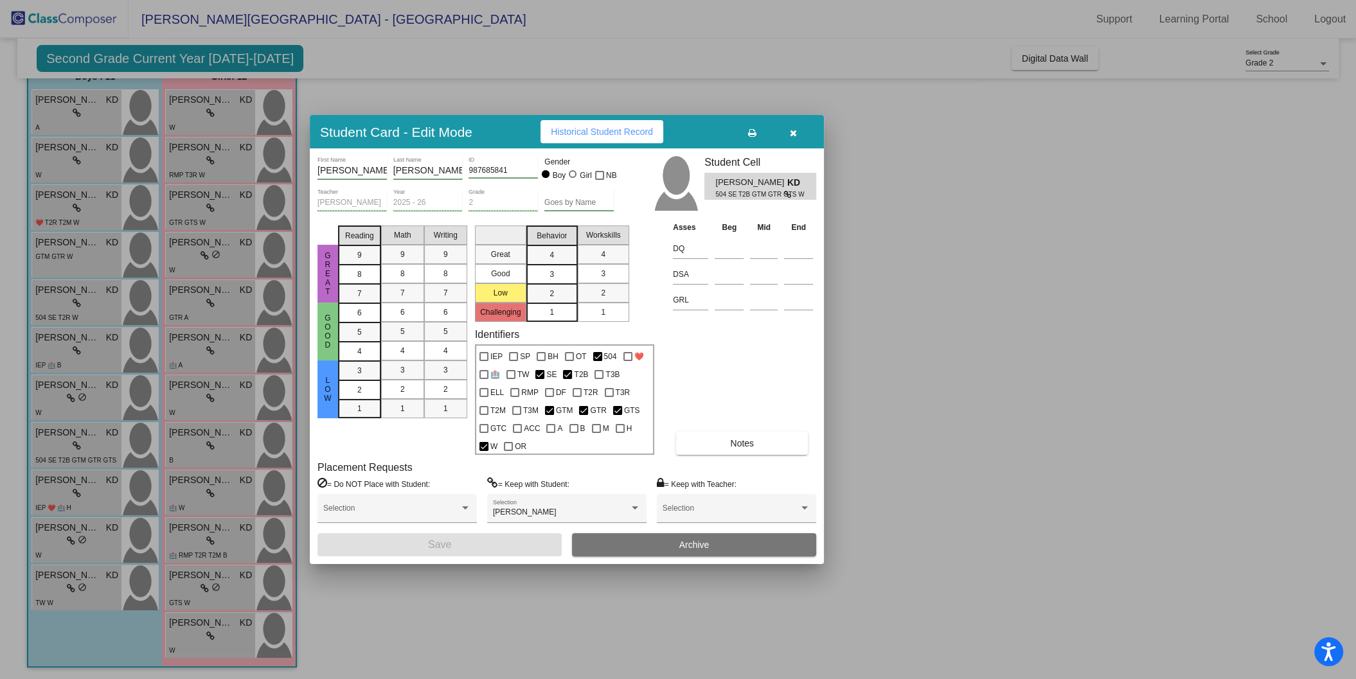
click at [67, 397] on div at bounding box center [678, 339] width 1356 height 679
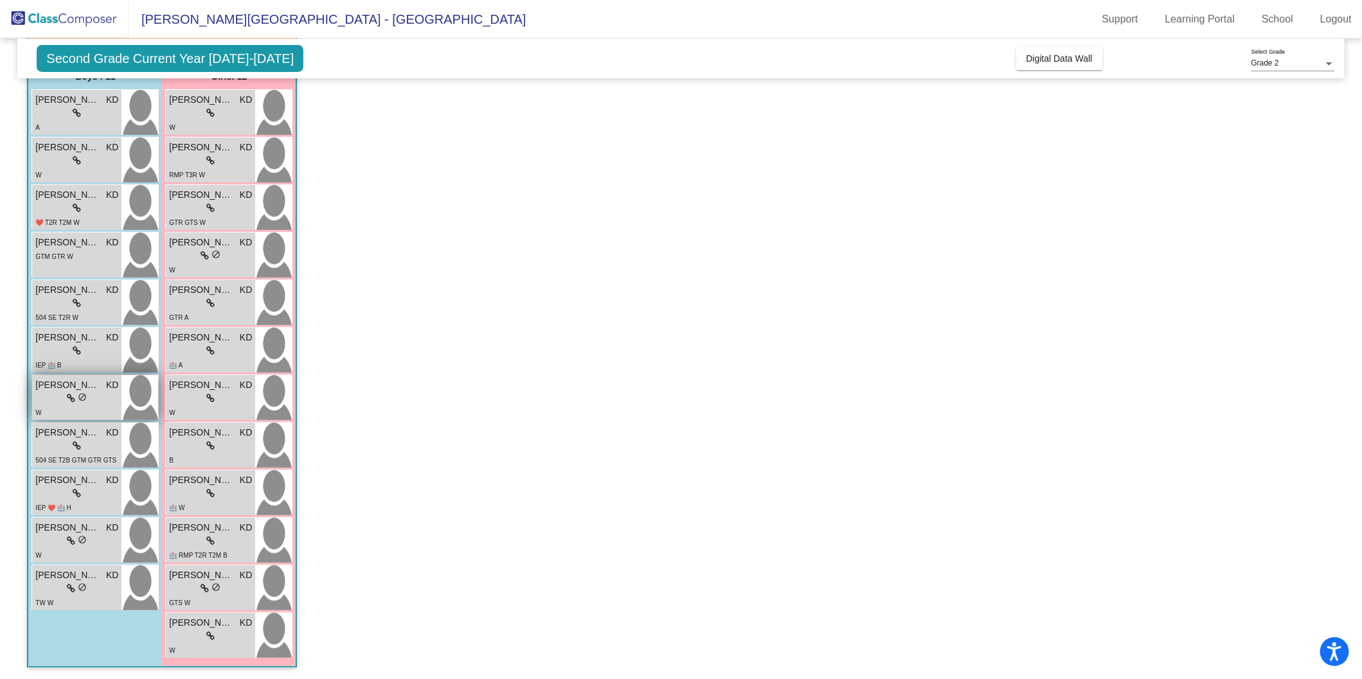
click at [67, 397] on icon at bounding box center [71, 398] width 8 height 9
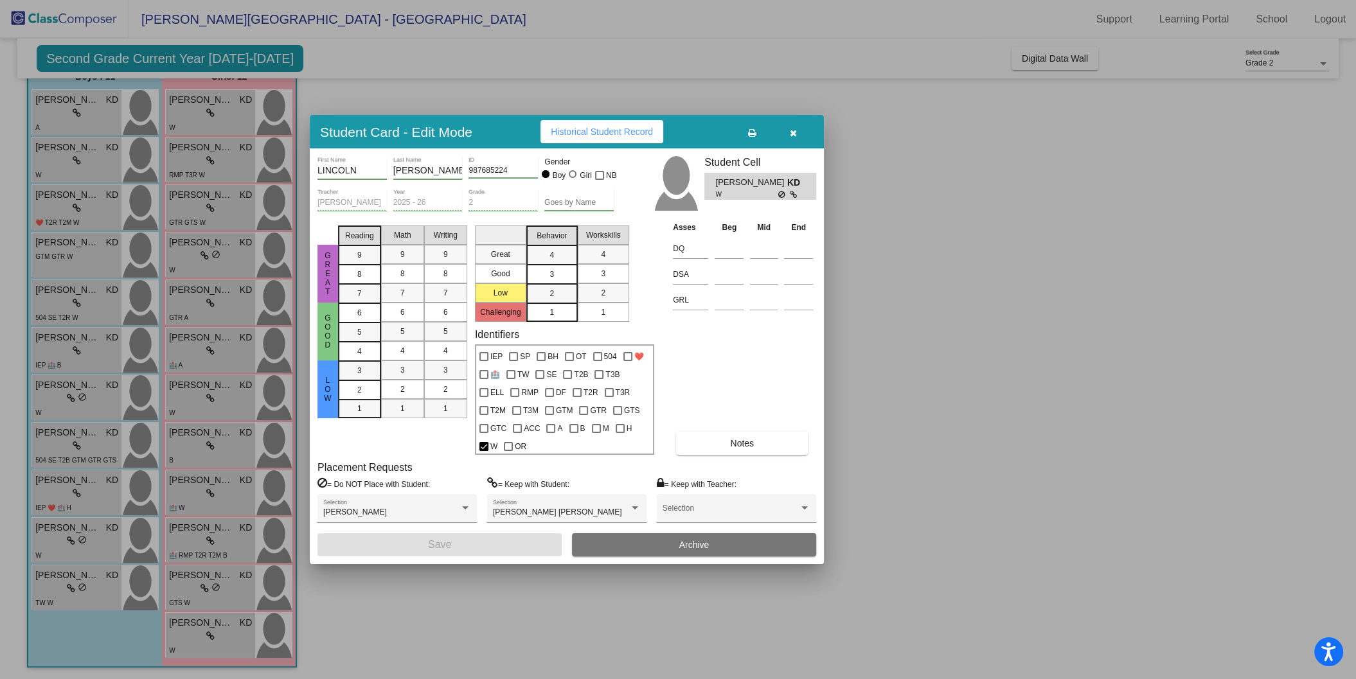
click at [75, 345] on div at bounding box center [678, 339] width 1356 height 679
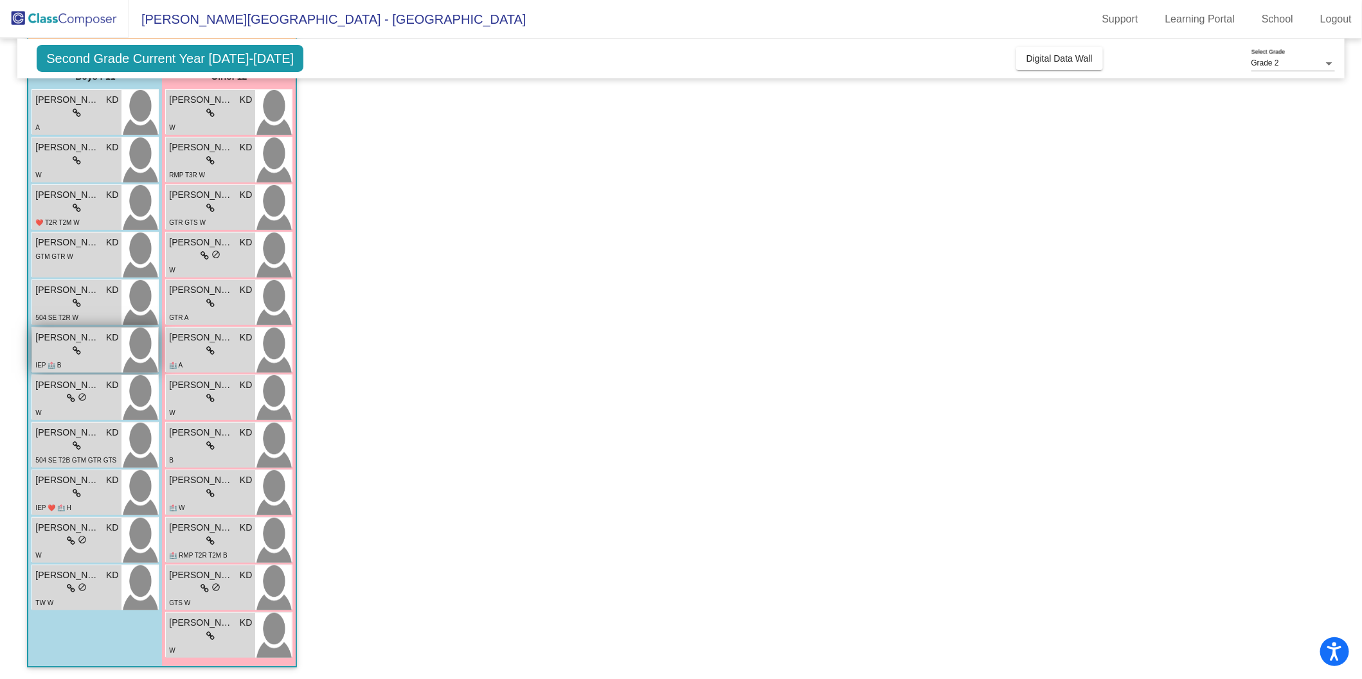
click at [75, 348] on icon at bounding box center [77, 350] width 8 height 9
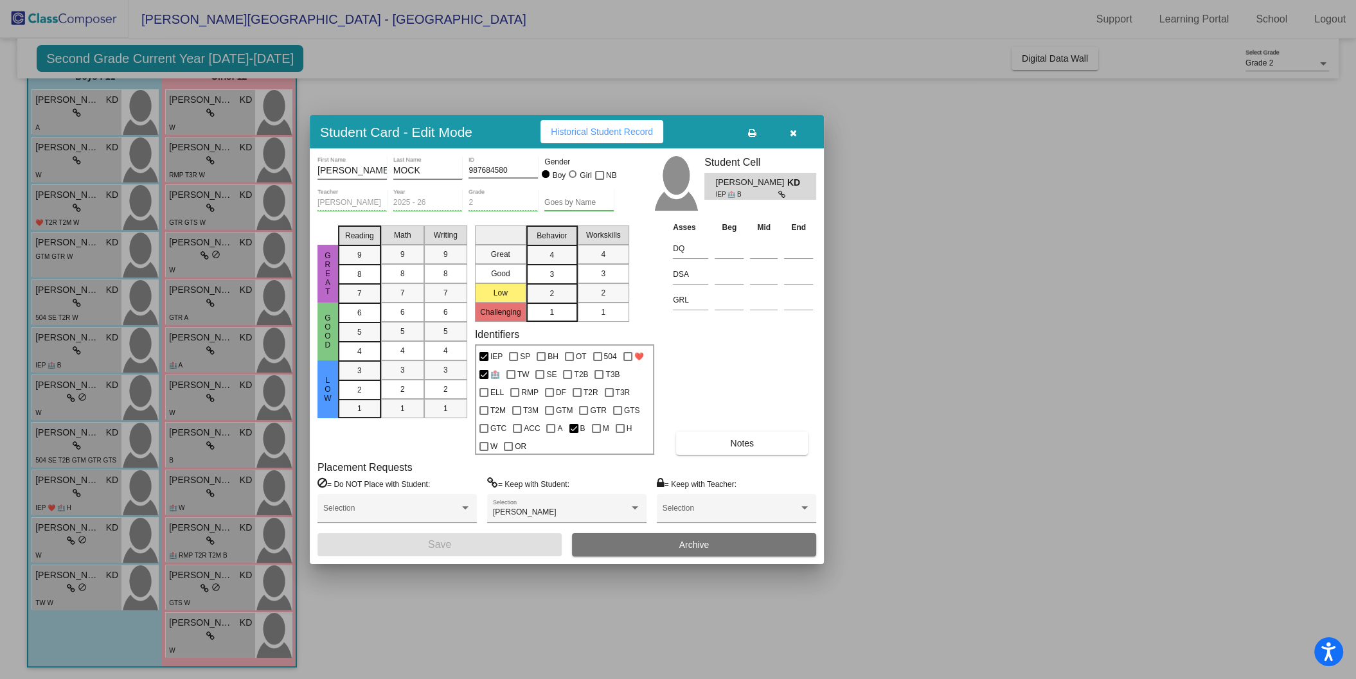
click at [101, 571] on div at bounding box center [678, 339] width 1356 height 679
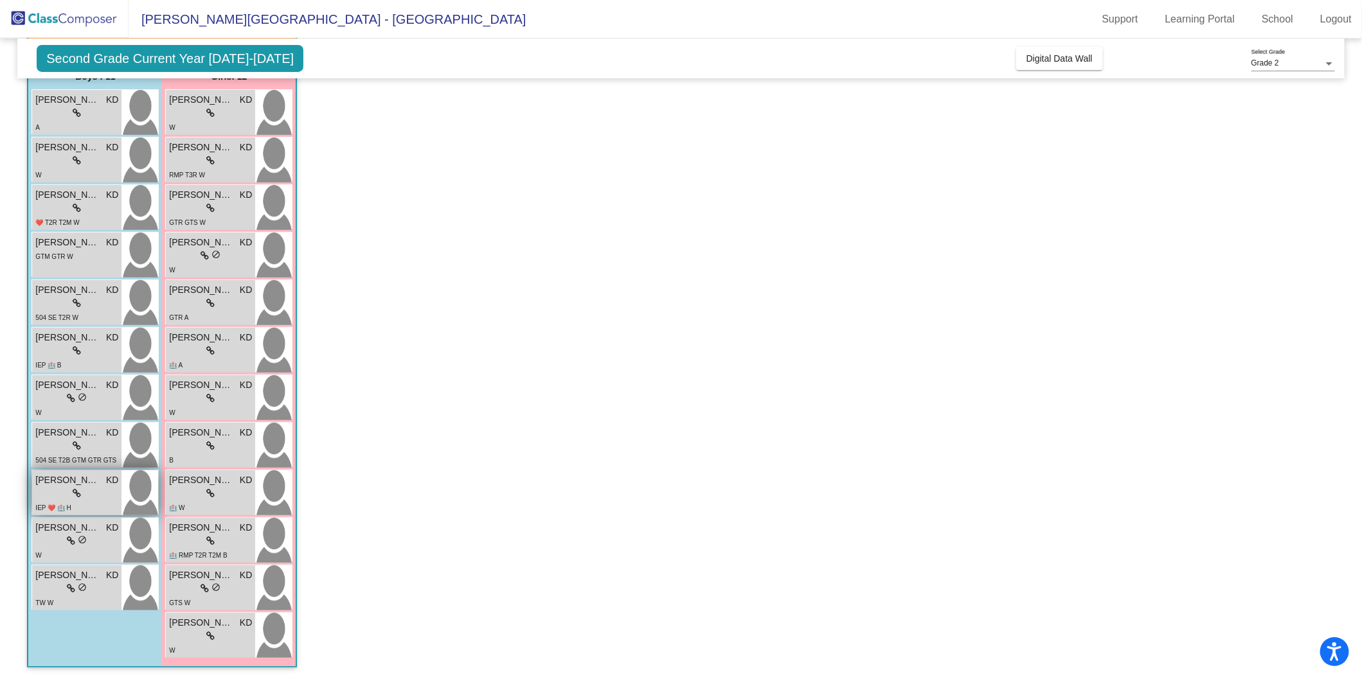
click at [96, 492] on div "lock do_not_disturb_alt" at bounding box center [76, 493] width 83 height 13
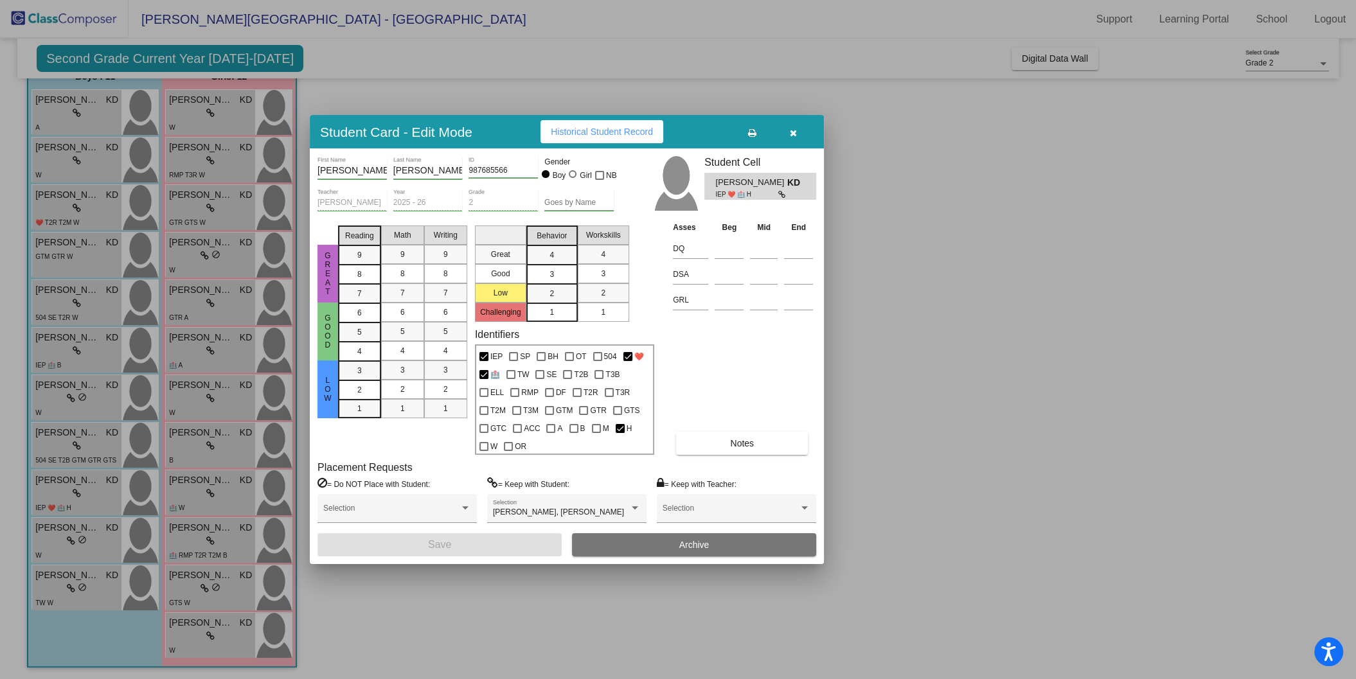
click at [82, 533] on div at bounding box center [678, 339] width 1356 height 679
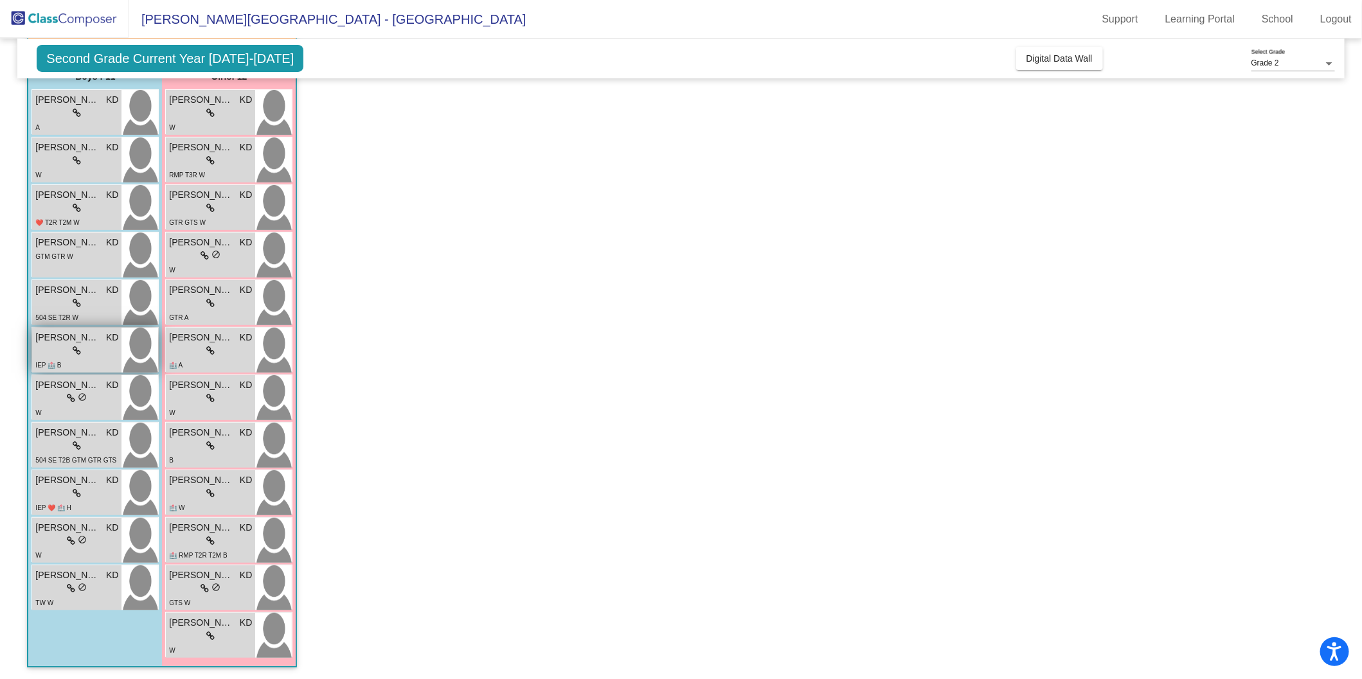
click at [74, 345] on span at bounding box center [77, 350] width 8 height 10
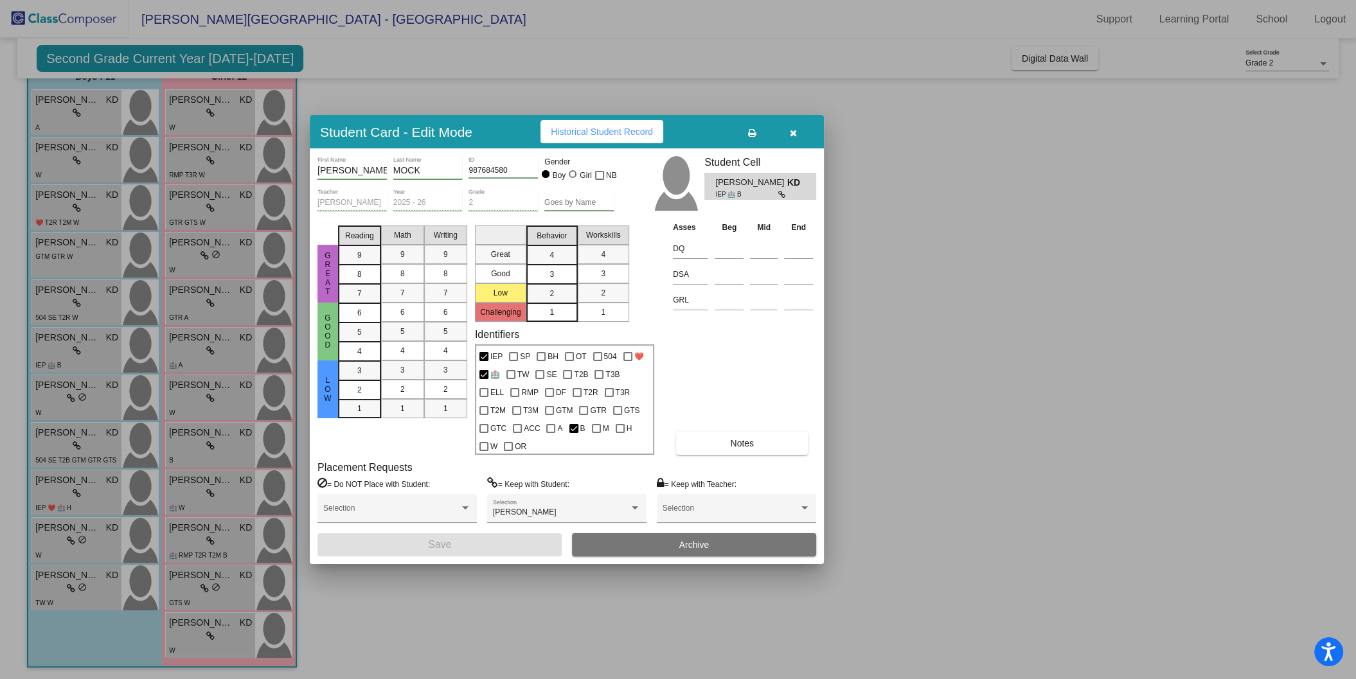
click at [63, 386] on div at bounding box center [678, 339] width 1356 height 679
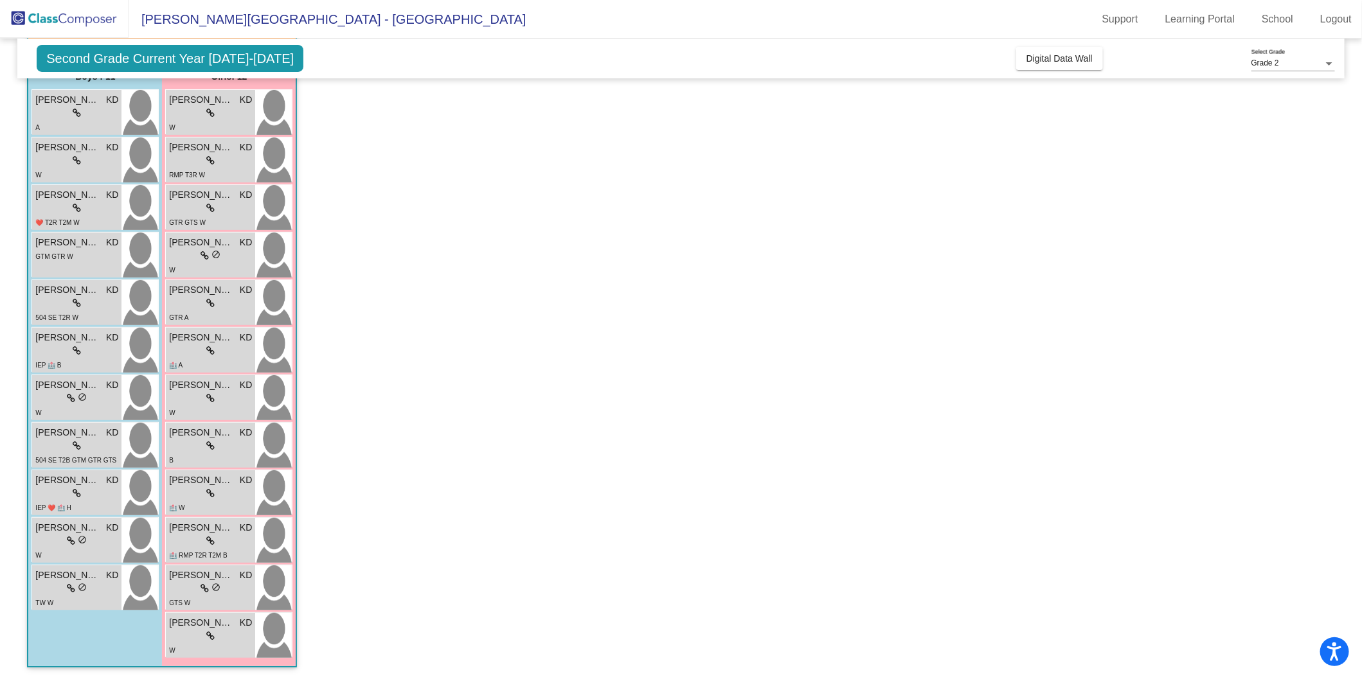
click at [63, 386] on span "[PERSON_NAME]" at bounding box center [67, 385] width 64 height 13
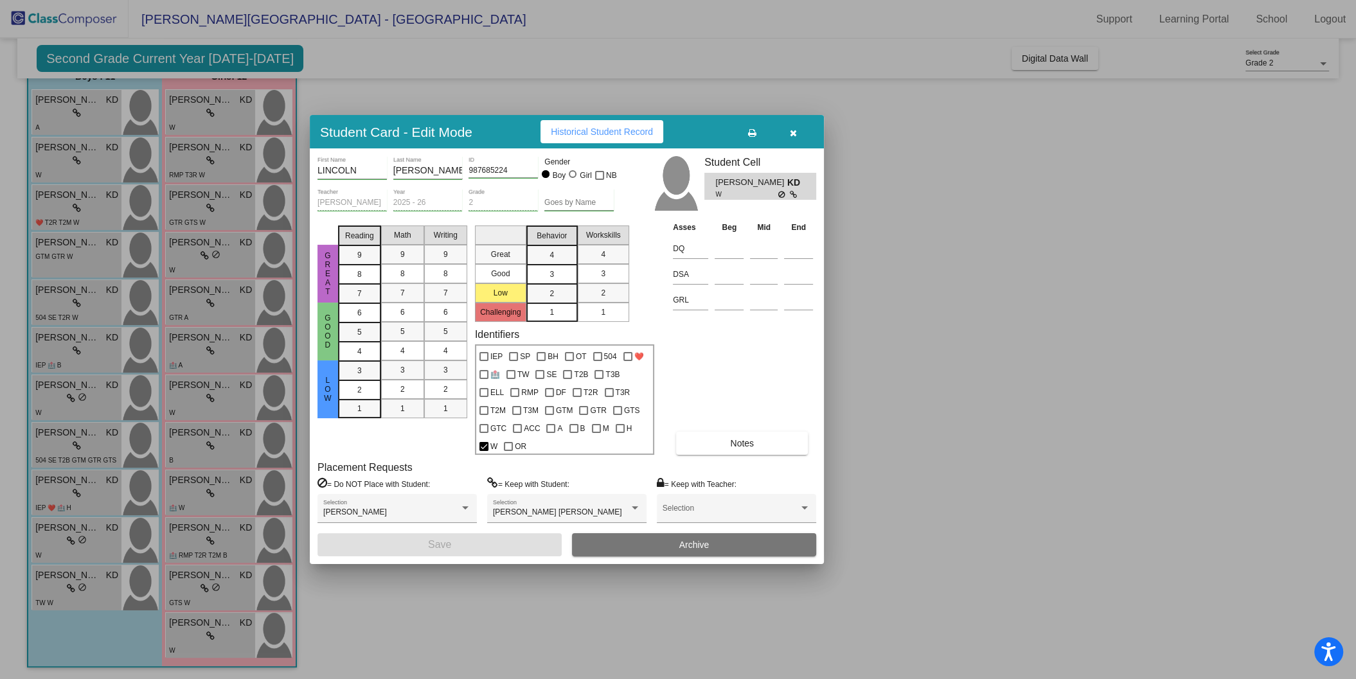
click at [55, 438] on div at bounding box center [678, 339] width 1356 height 679
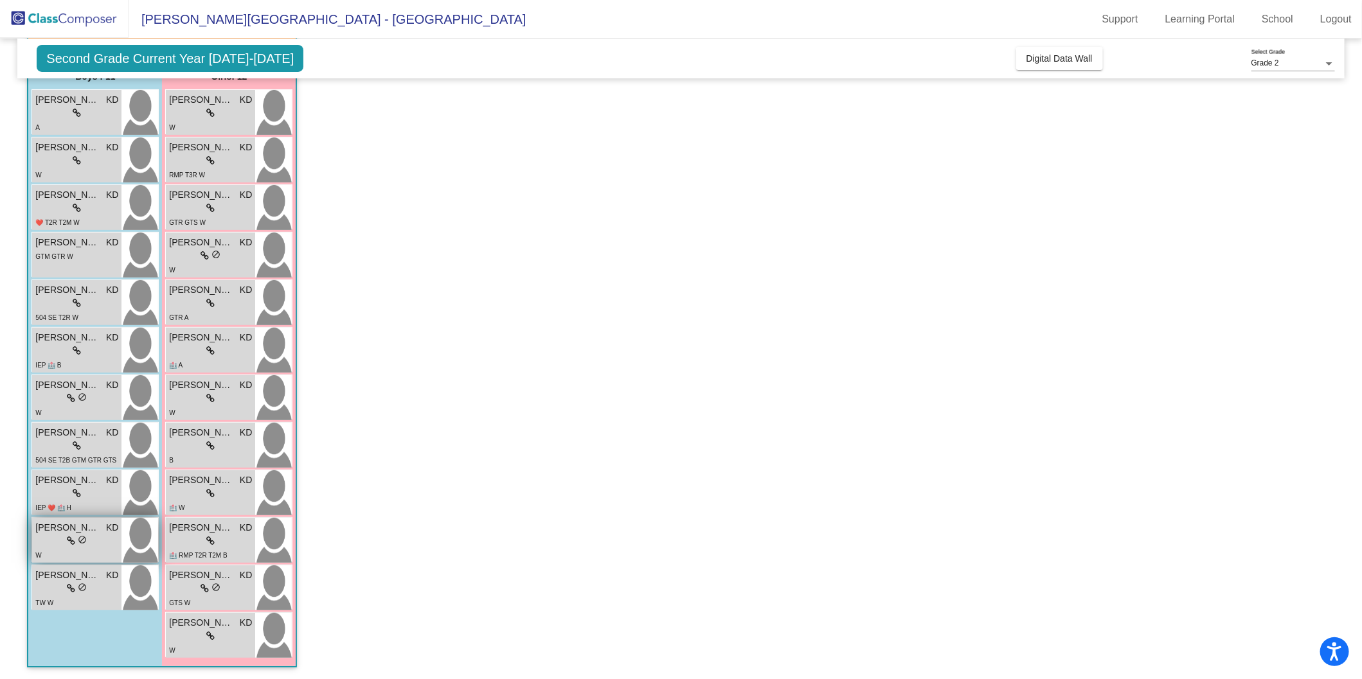
click at [59, 525] on span "[PERSON_NAME] [PERSON_NAME]" at bounding box center [67, 527] width 64 height 13
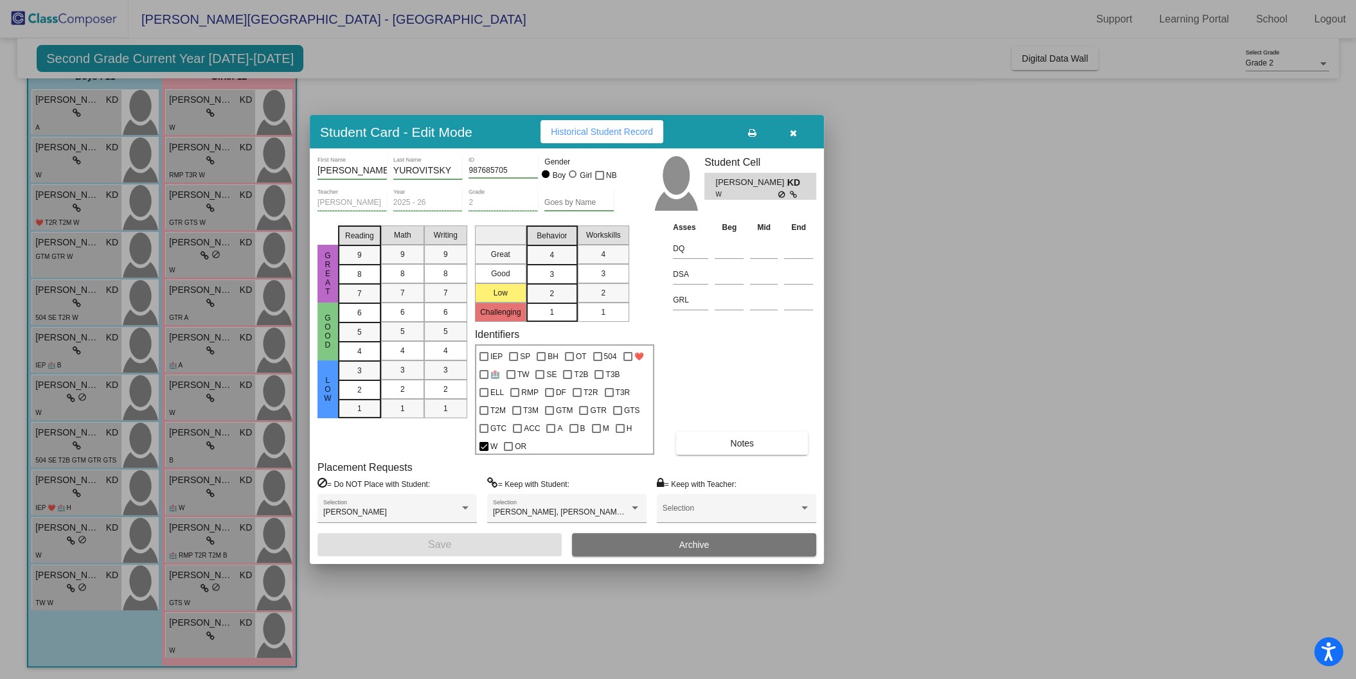
click at [53, 585] on div at bounding box center [678, 339] width 1356 height 679
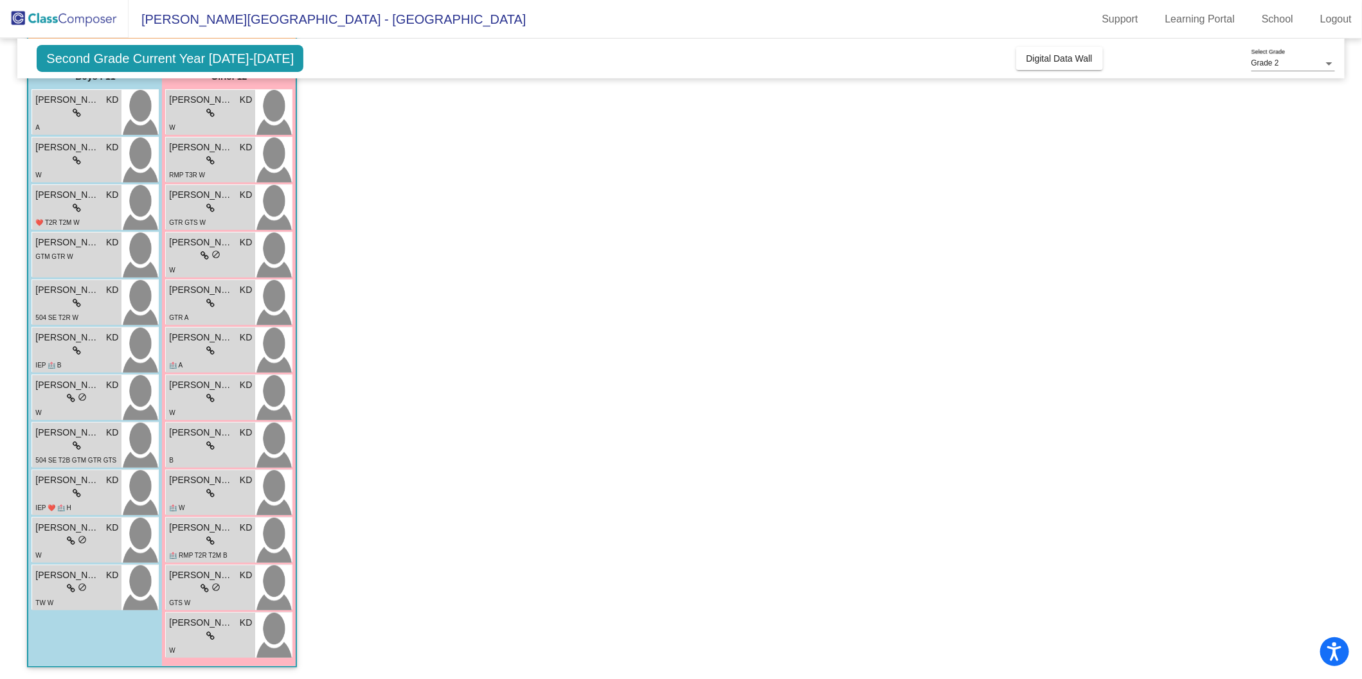
click at [53, 585] on div "lock do_not_disturb_alt" at bounding box center [76, 588] width 83 height 13
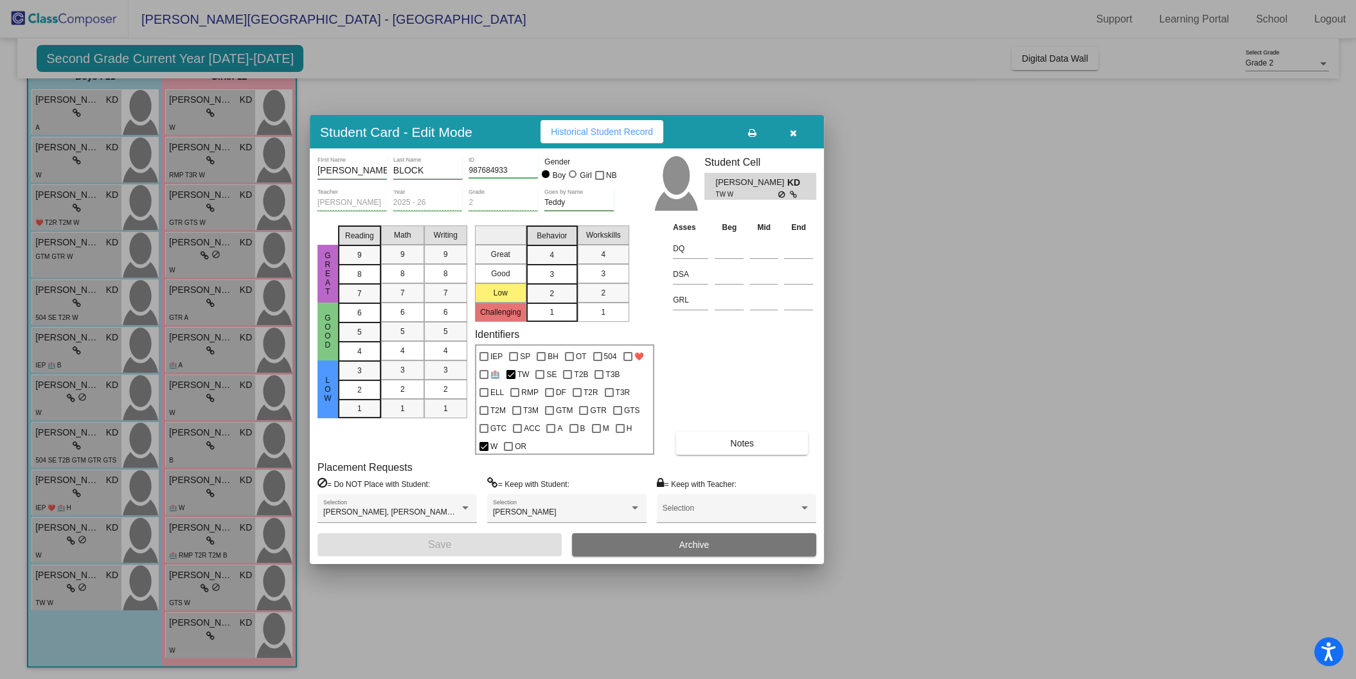
click at [93, 382] on div at bounding box center [678, 339] width 1356 height 679
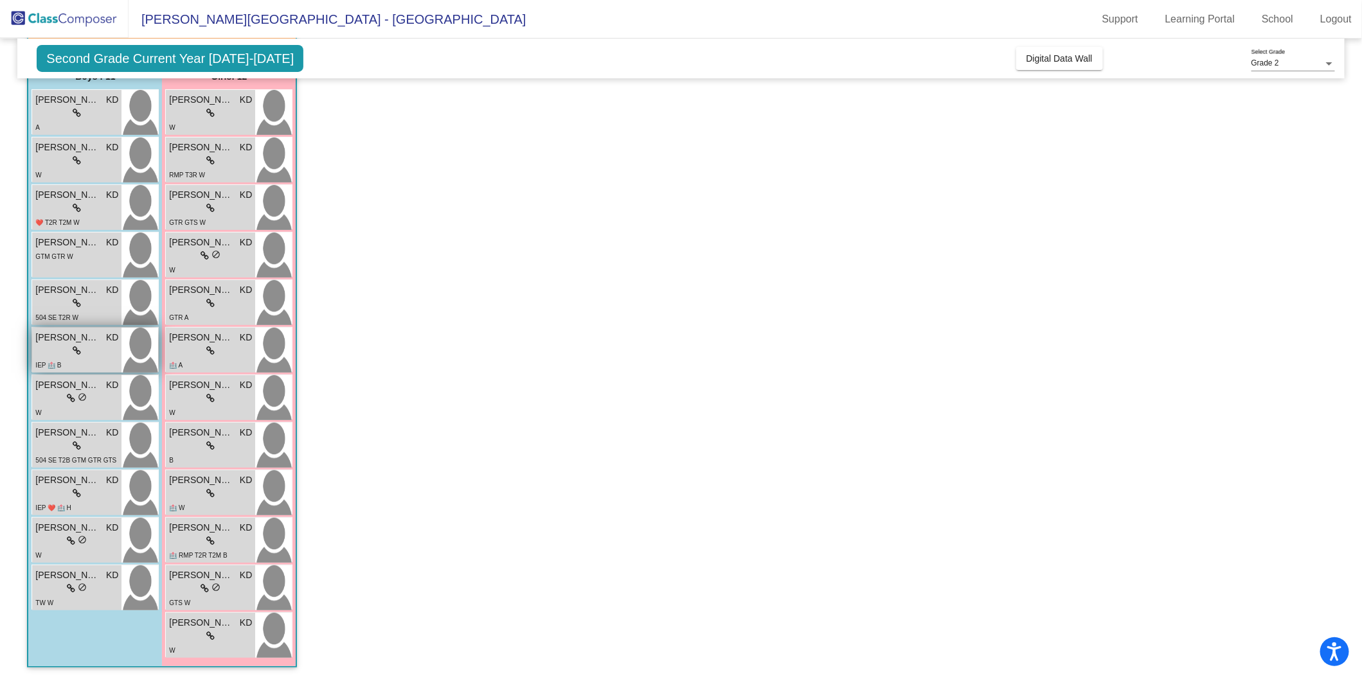
click at [94, 339] on span "[PERSON_NAME]" at bounding box center [67, 337] width 64 height 13
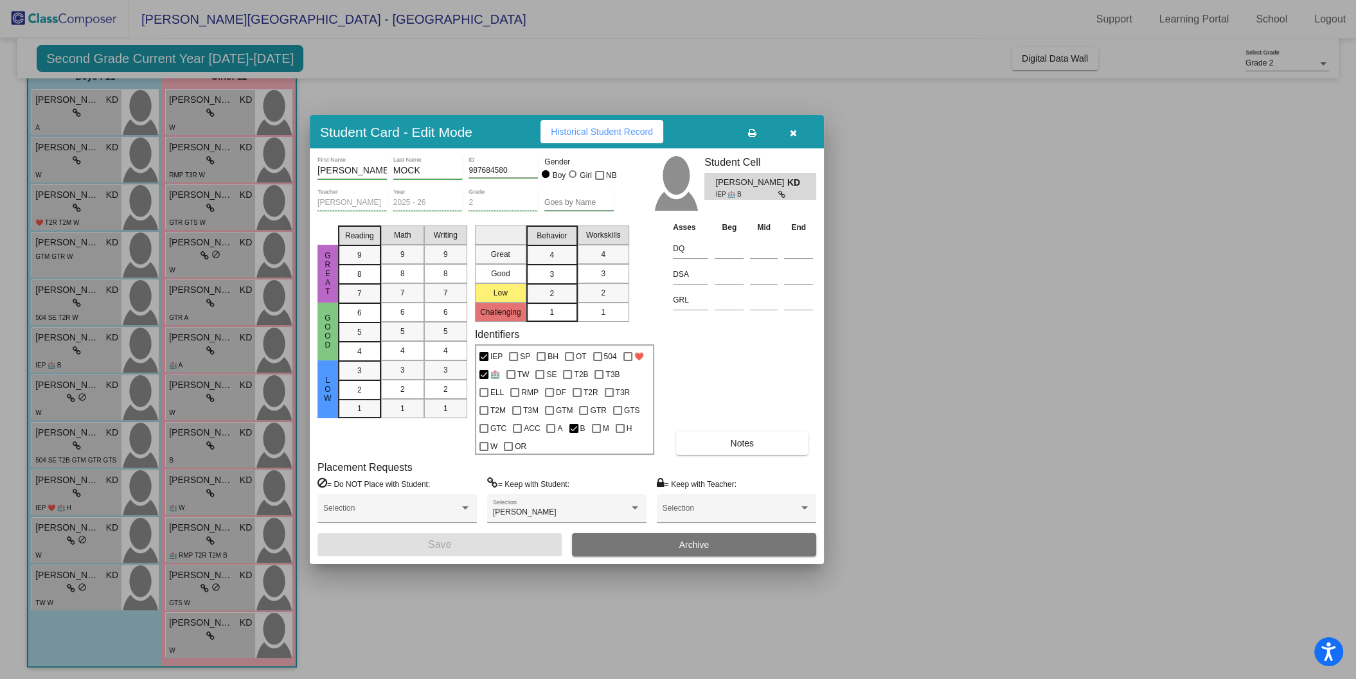
click at [91, 306] on div at bounding box center [678, 339] width 1356 height 679
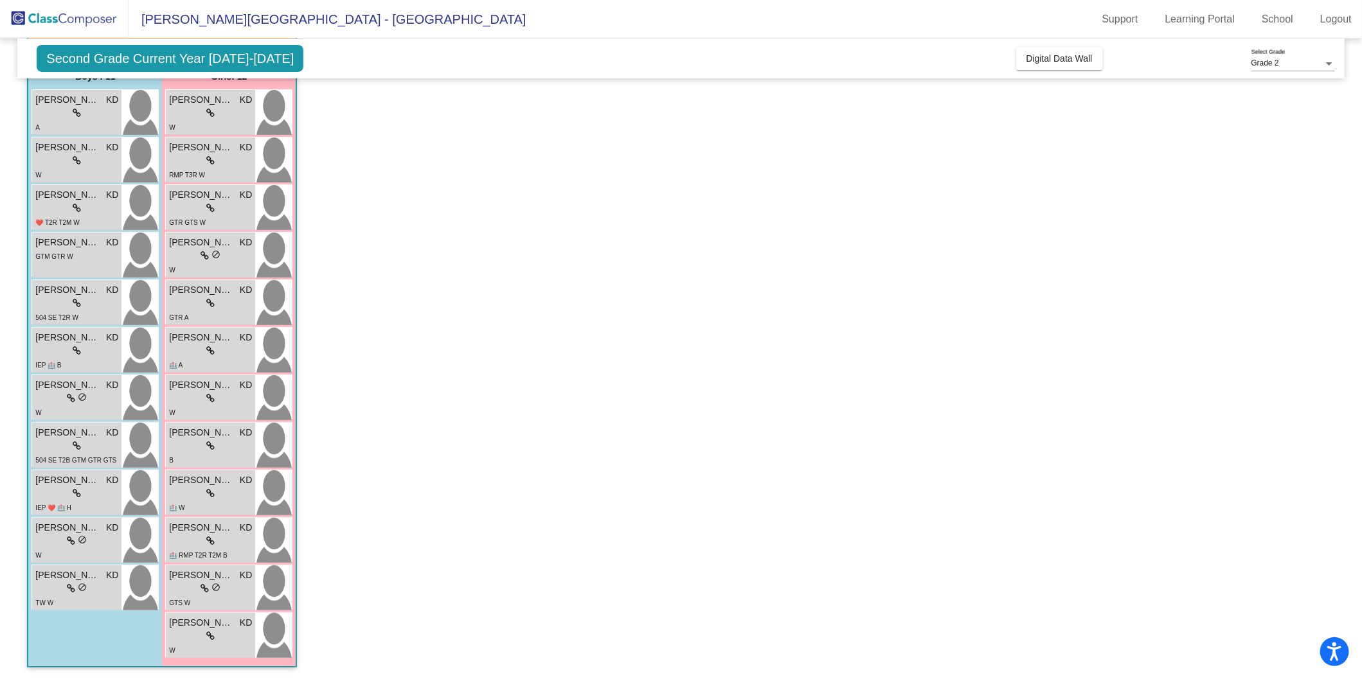
click at [91, 306] on div "lock do_not_disturb_alt" at bounding box center [76, 303] width 83 height 13
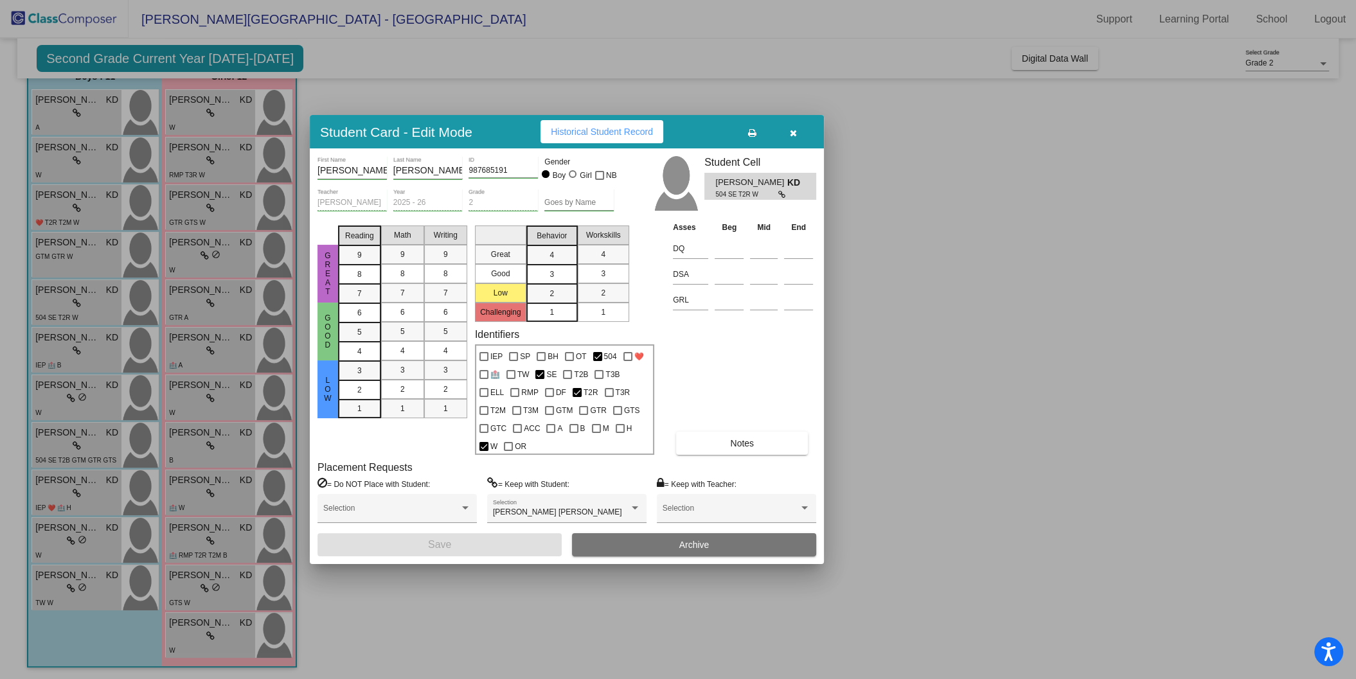
click at [931, 229] on div at bounding box center [678, 339] width 1356 height 679
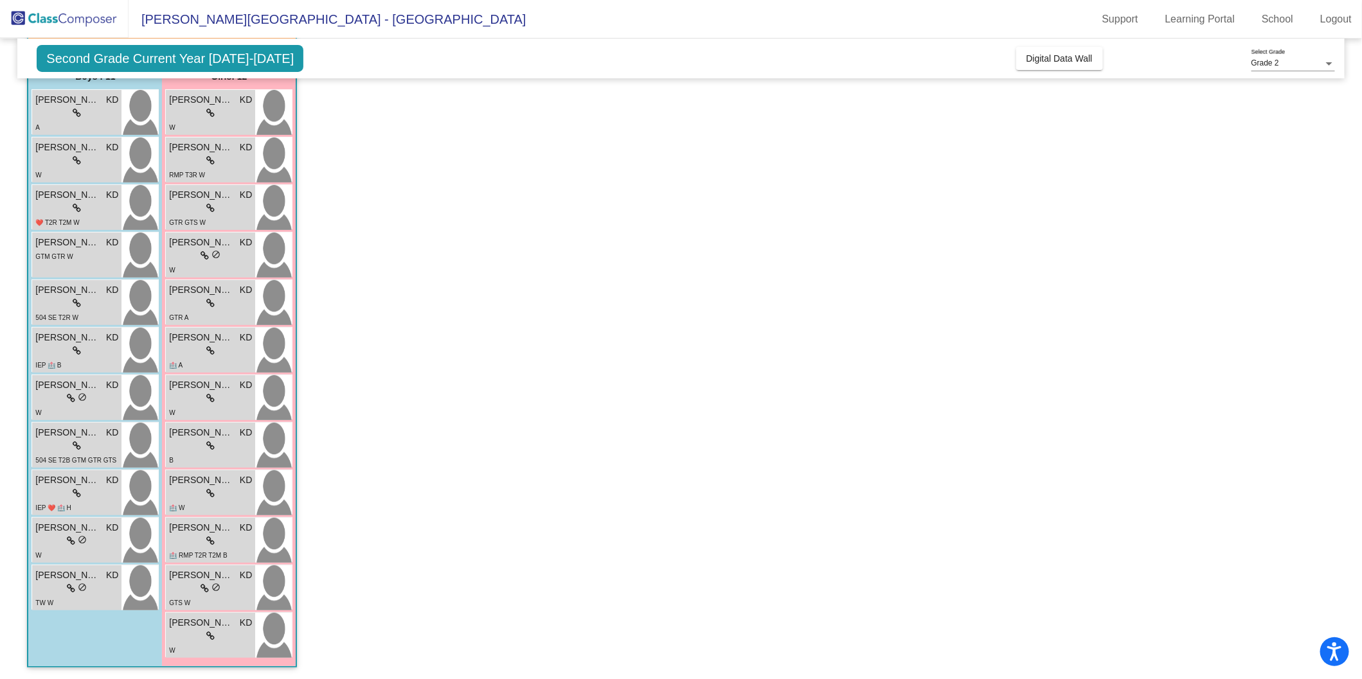
click at [415, 289] on app-classroom "Class 2 picture_as_pdf [PERSON_NAME] Add Student First Name Last Name Student I…" at bounding box center [680, 343] width 1307 height 675
click at [184, 630] on div "lock do_not_disturb_alt" at bounding box center [210, 636] width 83 height 13
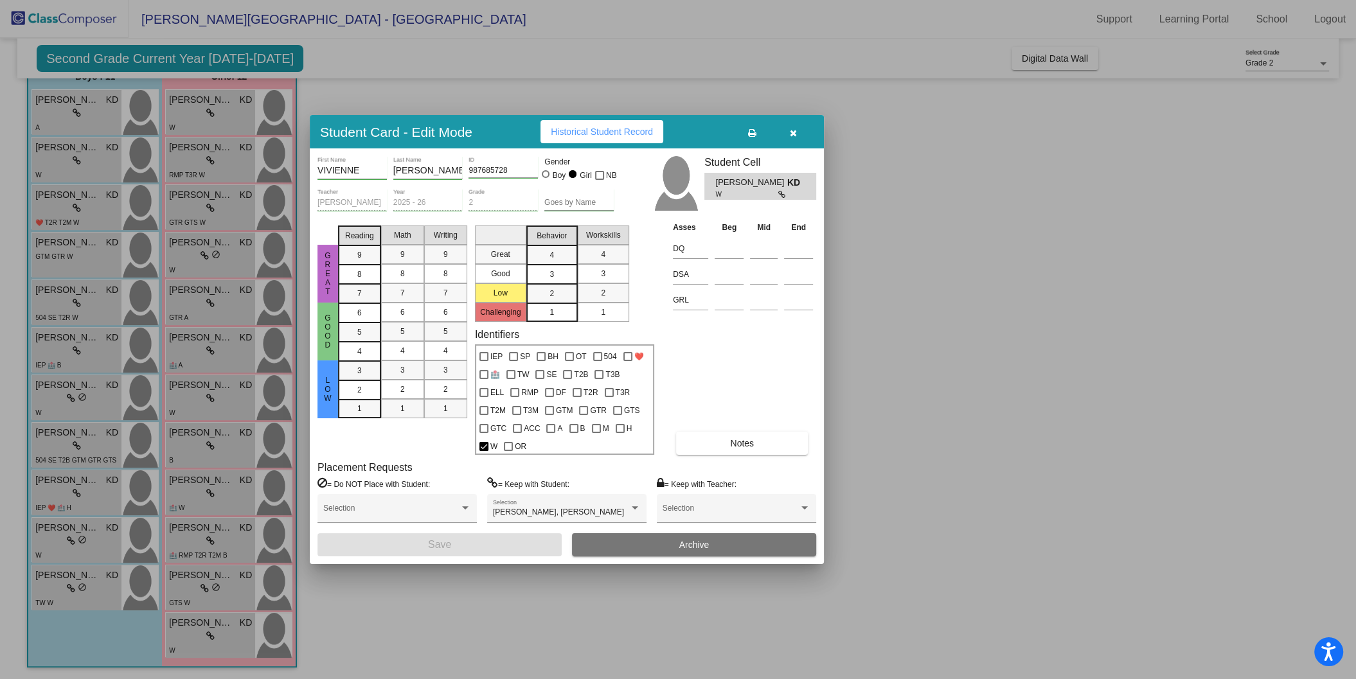
click at [796, 129] on button "button" at bounding box center [793, 131] width 41 height 23
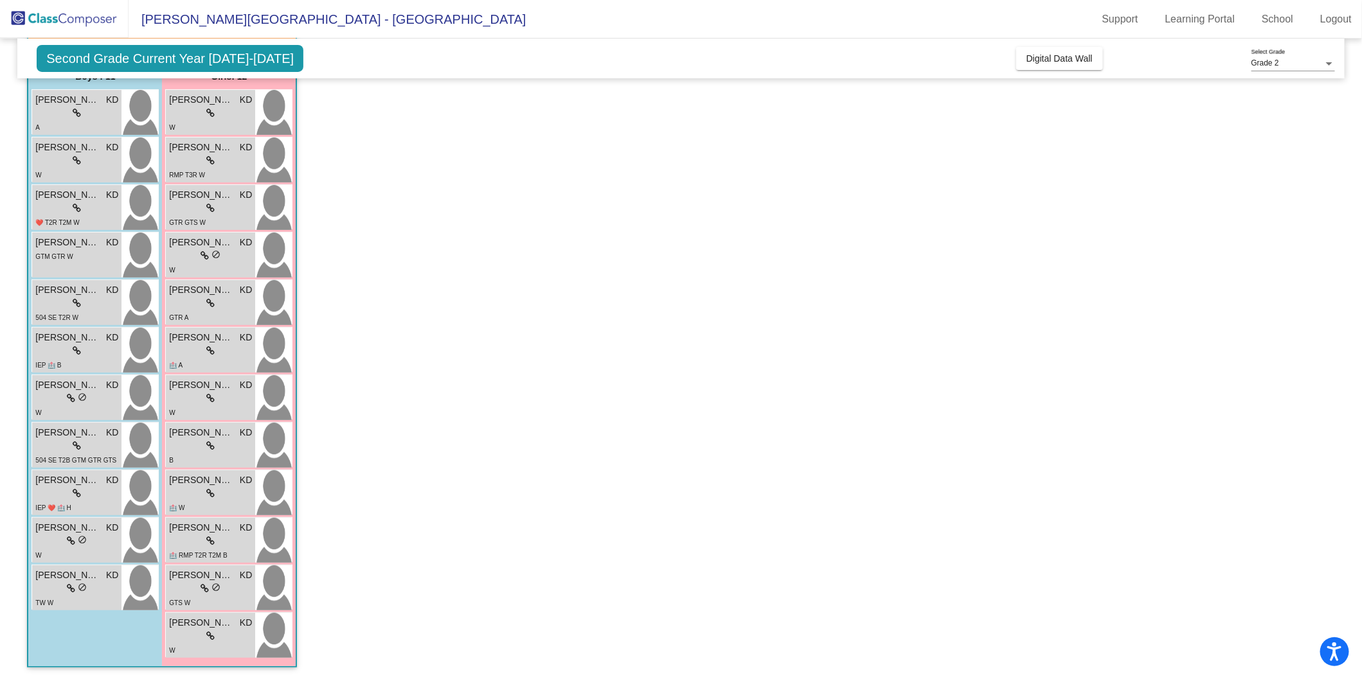
click at [494, 314] on app-classroom "Class 2 picture_as_pdf [PERSON_NAME] Add Student First Name Last Name Student I…" at bounding box center [680, 343] width 1307 height 675
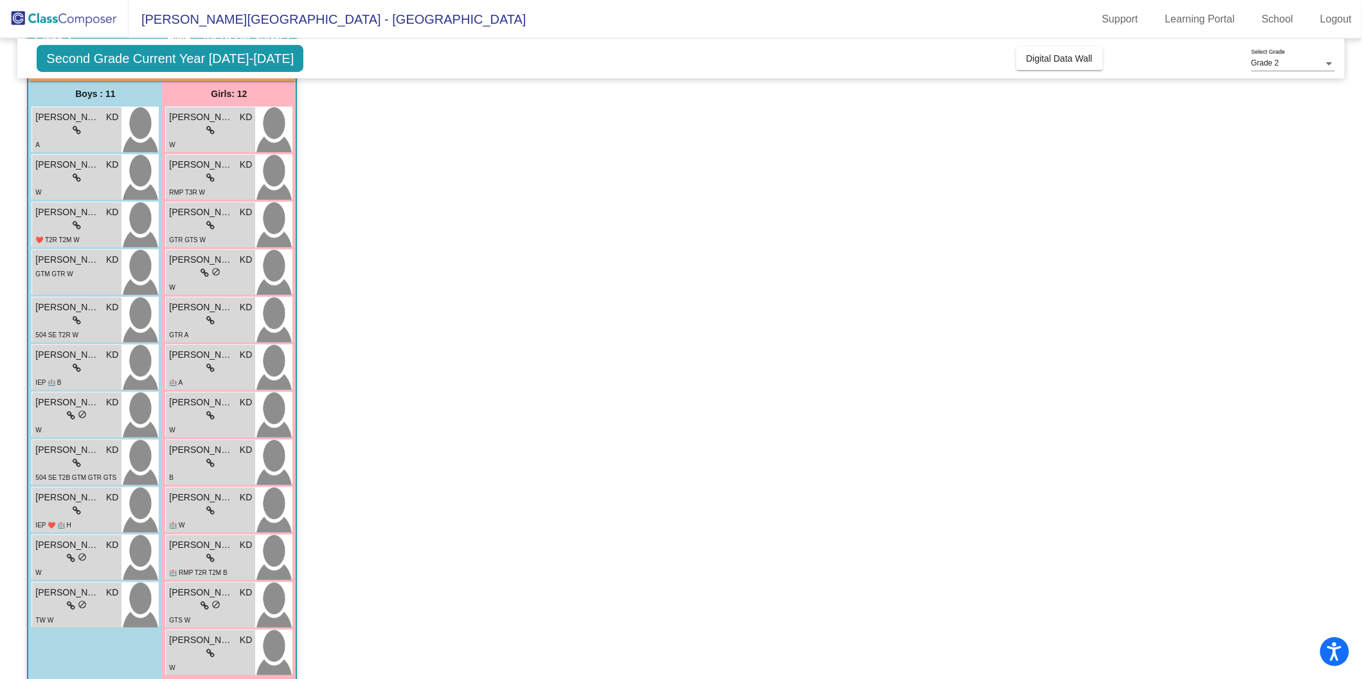
scroll to position [102, 0]
